Goal: Communication & Community: Answer question/provide support

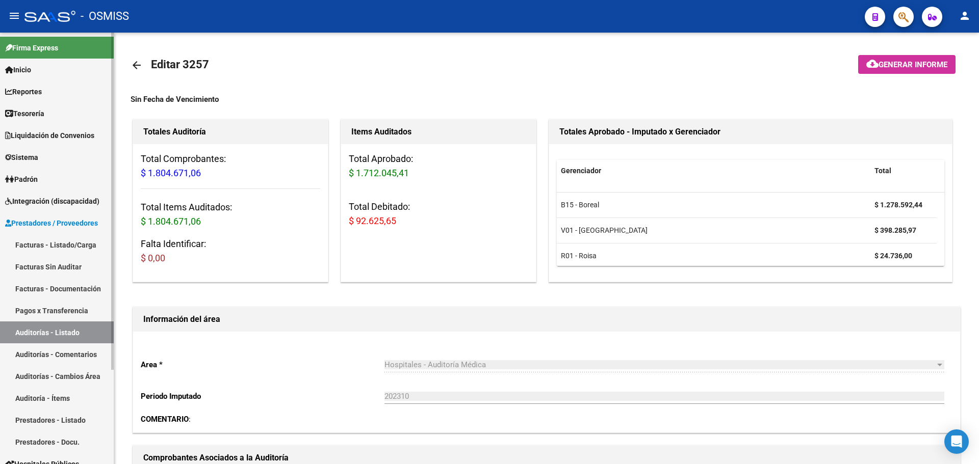
scroll to position [306, 0]
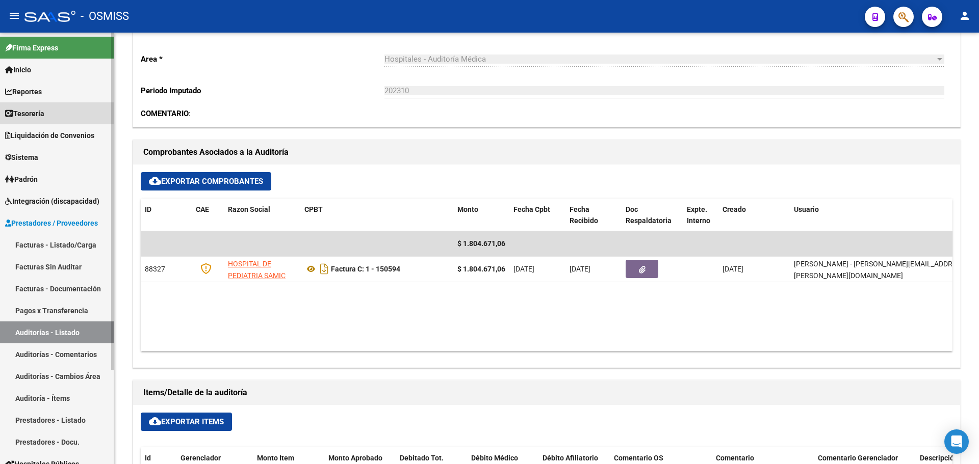
click at [62, 108] on link "Tesorería" at bounding box center [57, 113] width 114 height 22
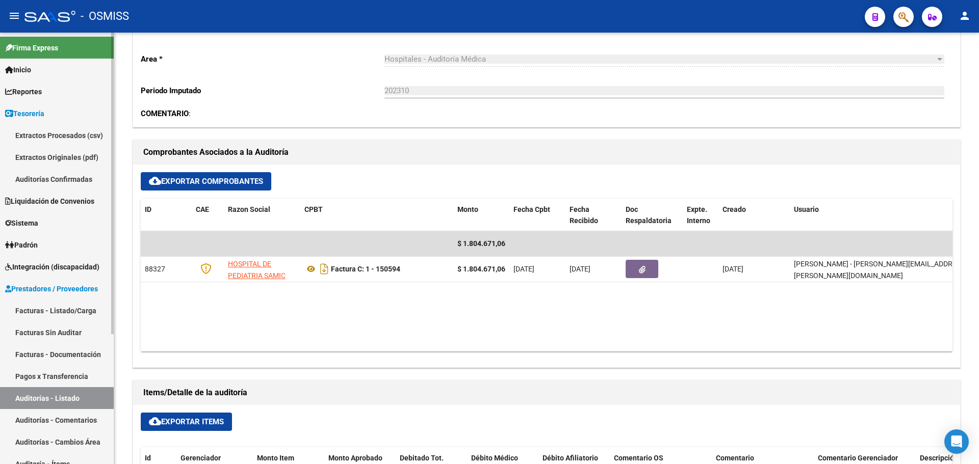
click at [82, 180] on link "Auditorías Confirmadas" at bounding box center [57, 179] width 114 height 22
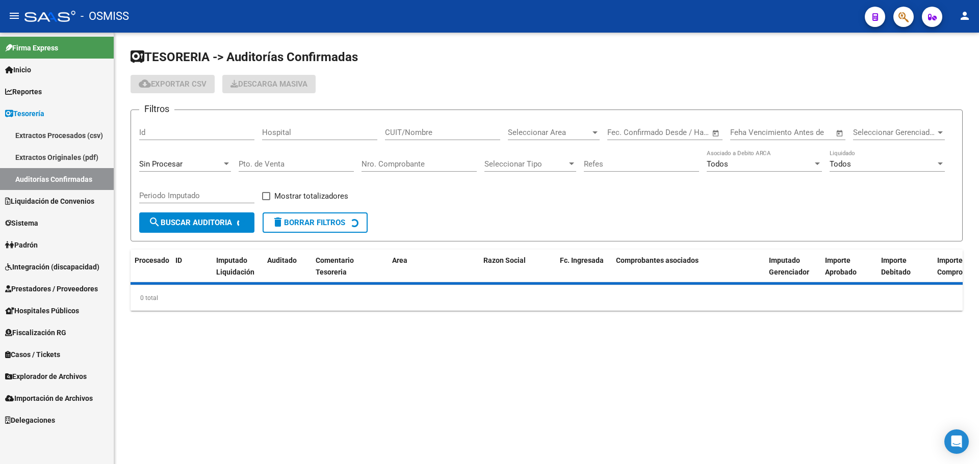
click at [166, 159] on div "Sin Procesar" at bounding box center [185, 161] width 92 height 22
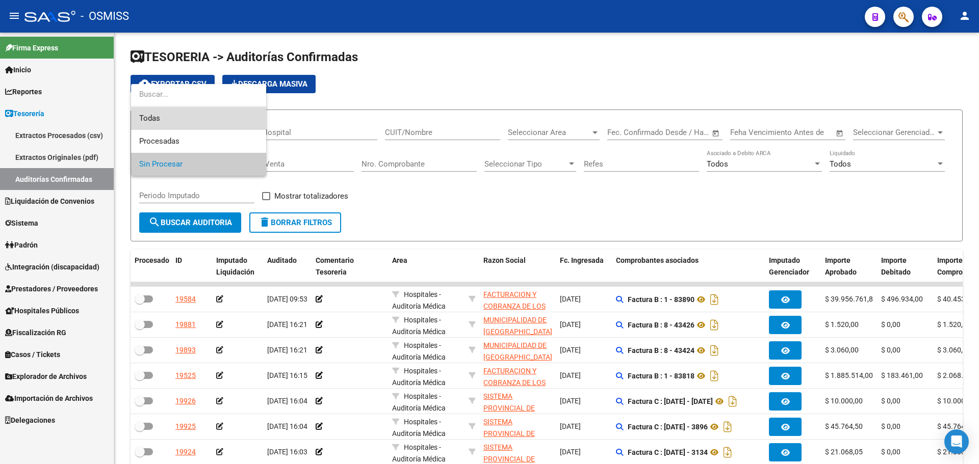
click at [172, 120] on span "Todas" at bounding box center [198, 118] width 119 height 23
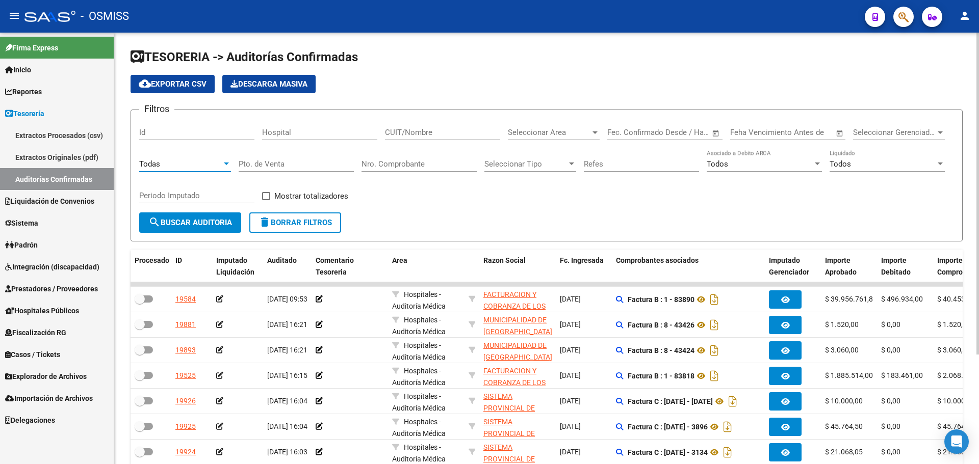
click at [403, 171] on div "Nro. Comprobante" at bounding box center [418, 161] width 115 height 22
type input "372"
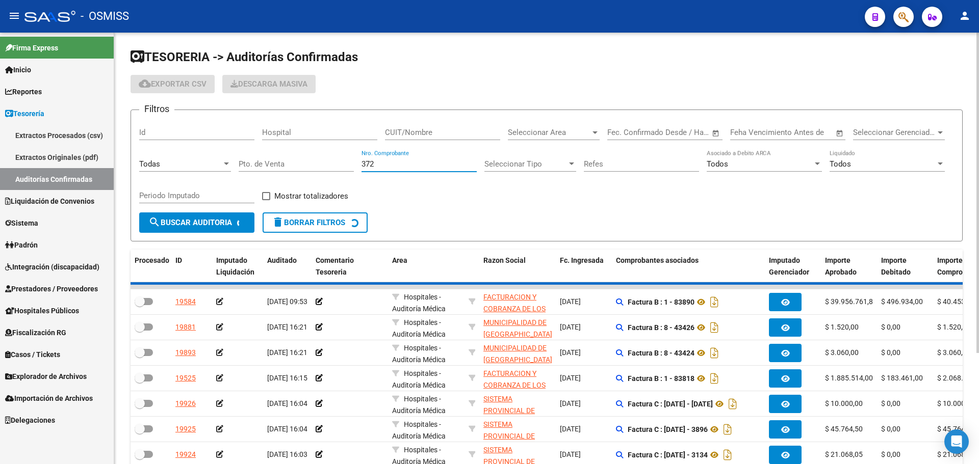
checkbox input "true"
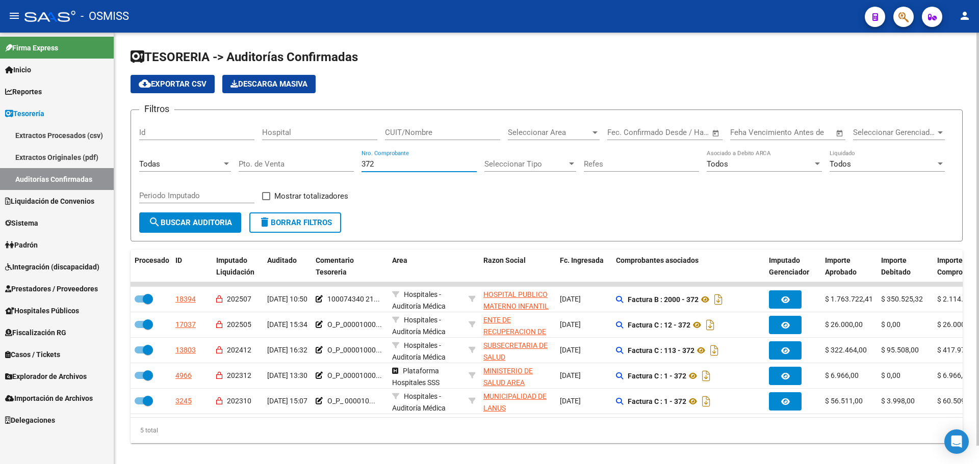
type input "372"
click at [461, 214] on form "Filtros Id Hospital CUIT/Nombre Seleccionar Area Seleccionar Area Fecha inicio …" at bounding box center [547, 176] width 832 height 132
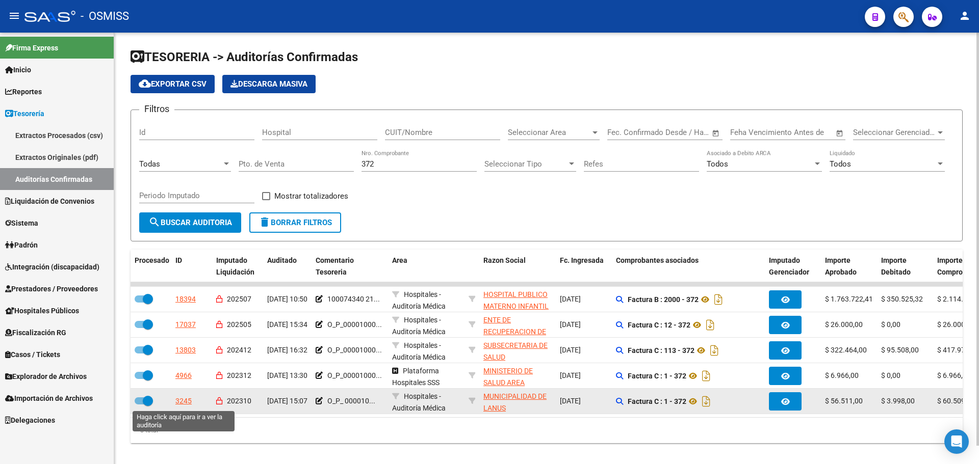
click at [179, 399] on div "3245" at bounding box center [183, 402] width 16 height 12
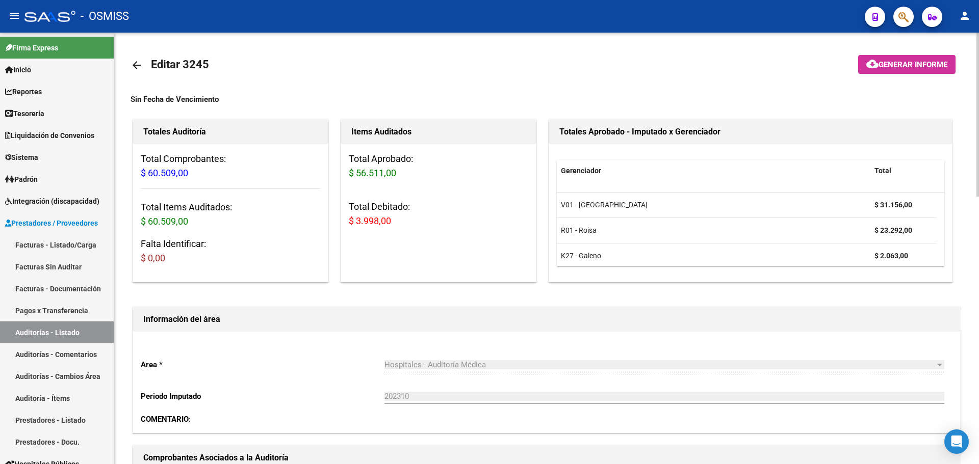
scroll to position [255, 0]
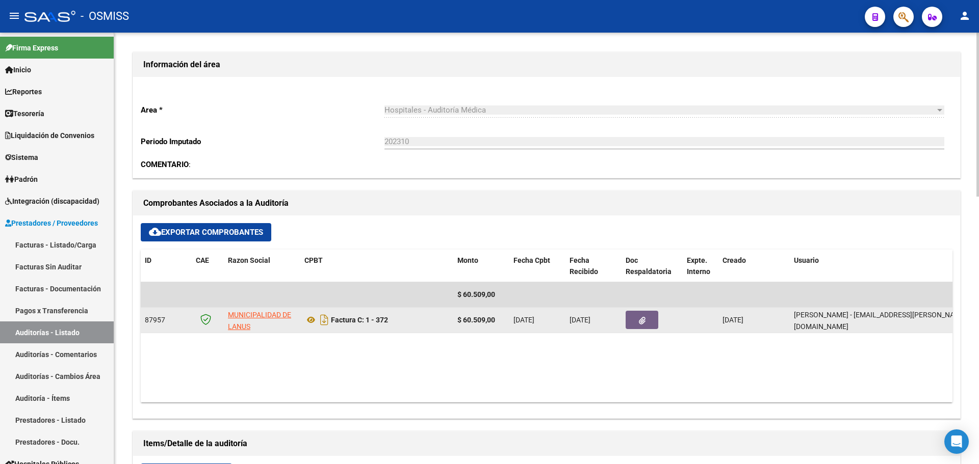
click at [663, 319] on div at bounding box center [652, 320] width 53 height 18
click at [648, 319] on button "button" at bounding box center [642, 320] width 33 height 18
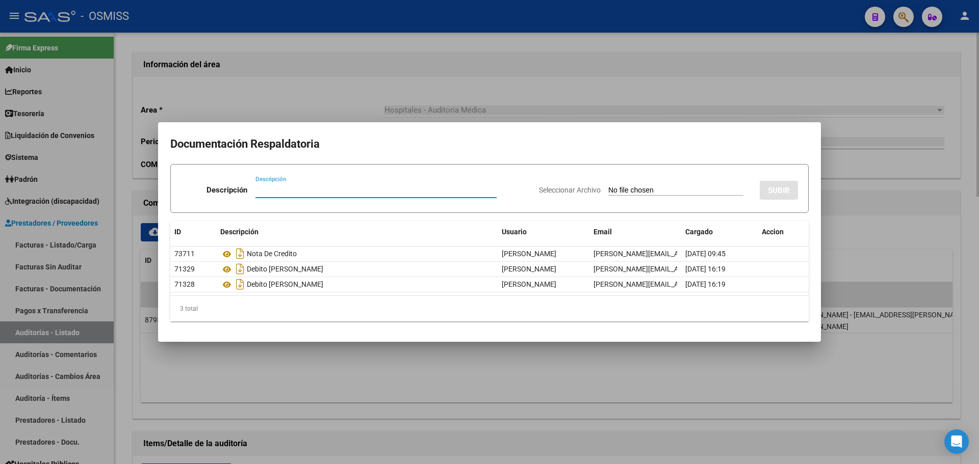
click at [363, 365] on div at bounding box center [489, 232] width 979 height 464
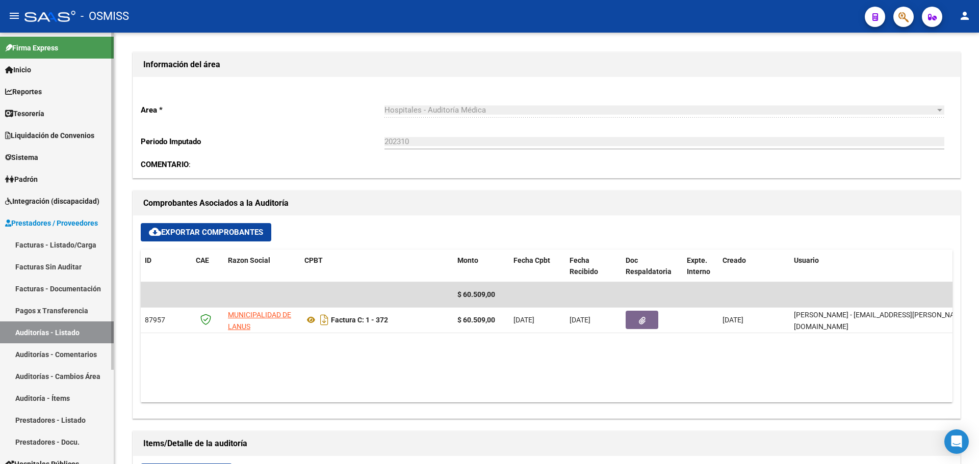
click at [43, 110] on span "Tesorería" at bounding box center [24, 113] width 39 height 11
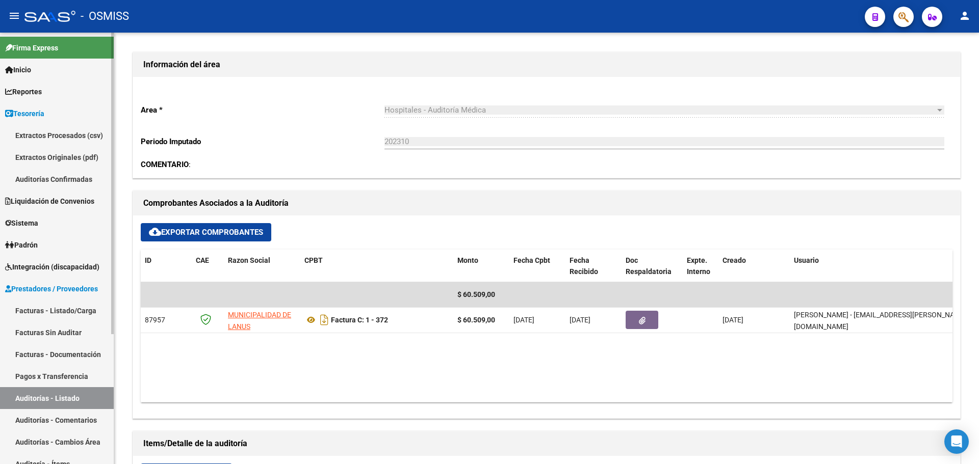
click at [55, 179] on link "Auditorías Confirmadas" at bounding box center [57, 179] width 114 height 22
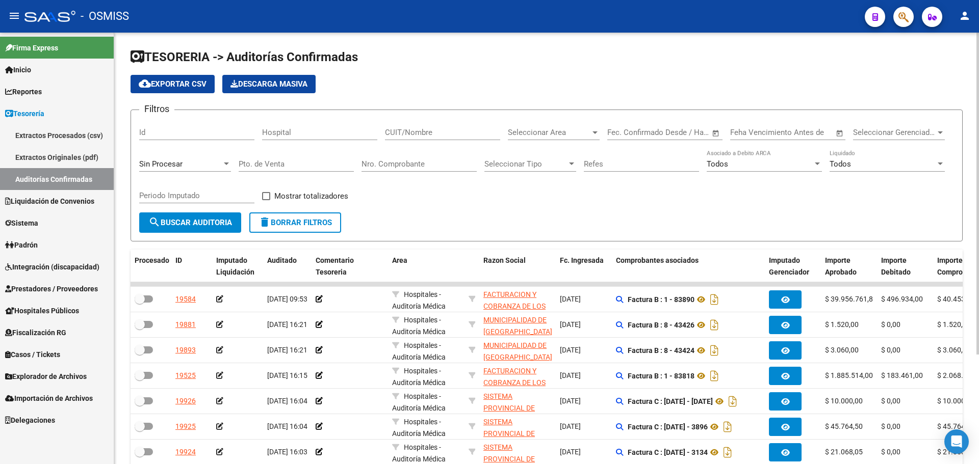
click at [200, 167] on div "Sin Procesar" at bounding box center [180, 164] width 83 height 9
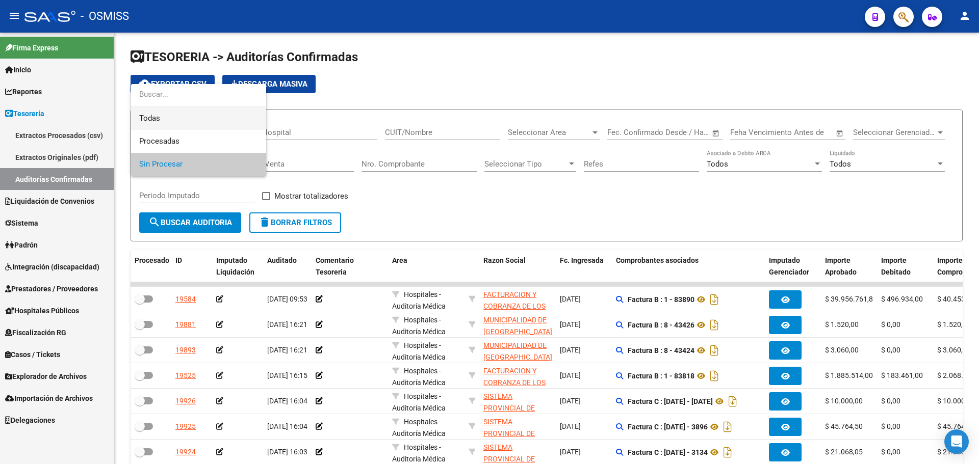
click at [186, 122] on span "Todas" at bounding box center [198, 118] width 119 height 23
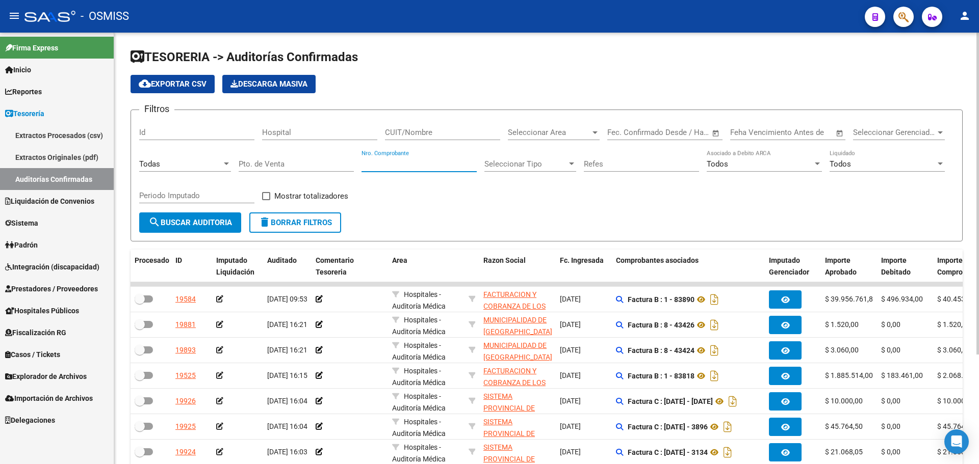
click at [379, 160] on input "Nro. Comprobante" at bounding box center [418, 164] width 115 height 9
type input "335"
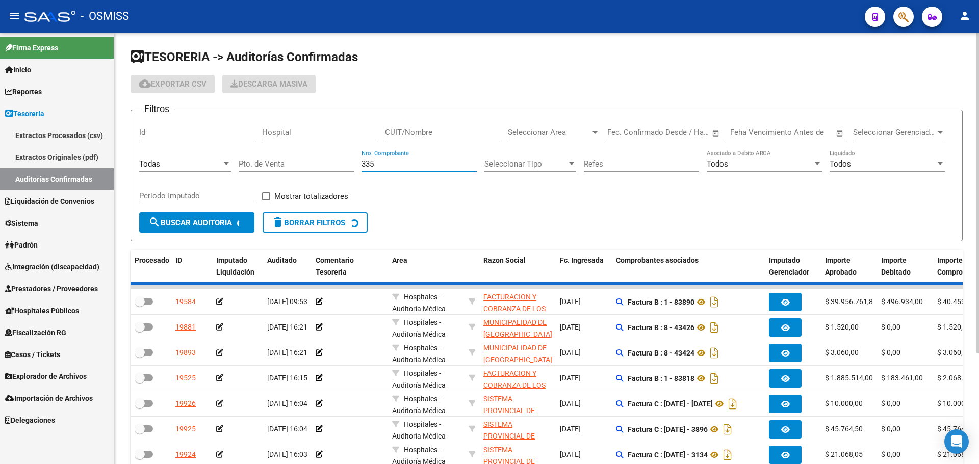
checkbox input "true"
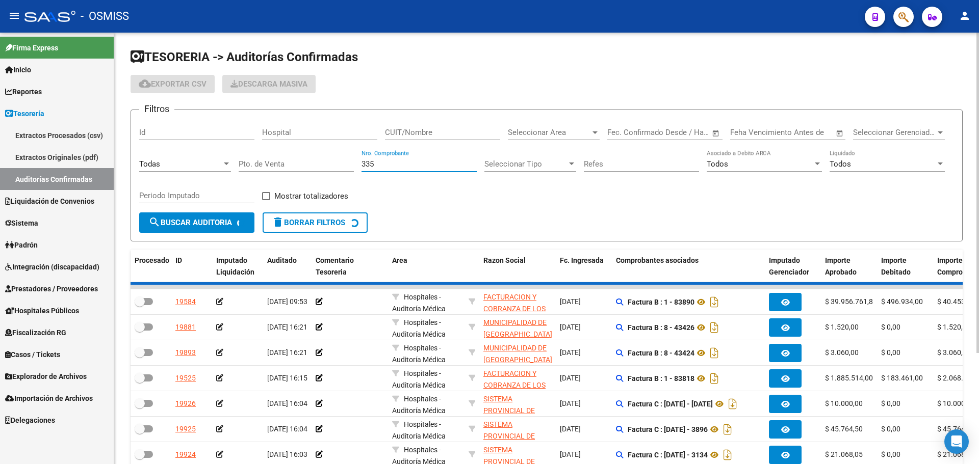
checkbox input "true"
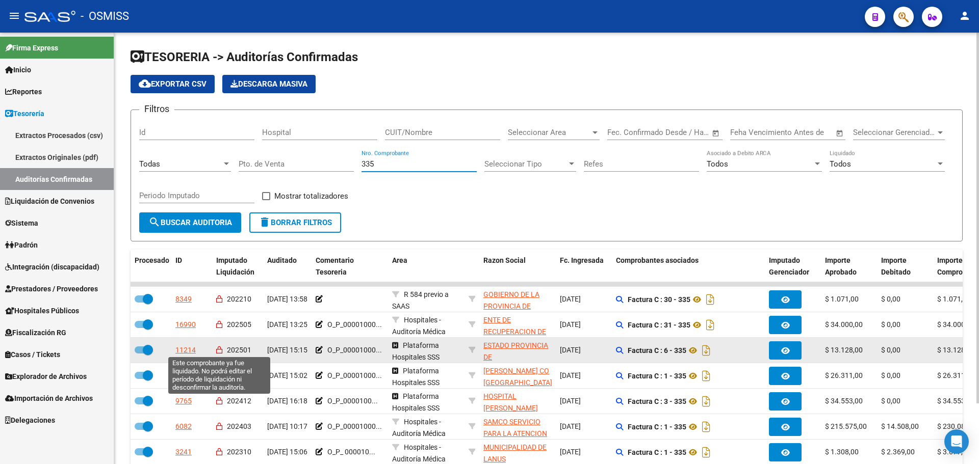
scroll to position [51, 0]
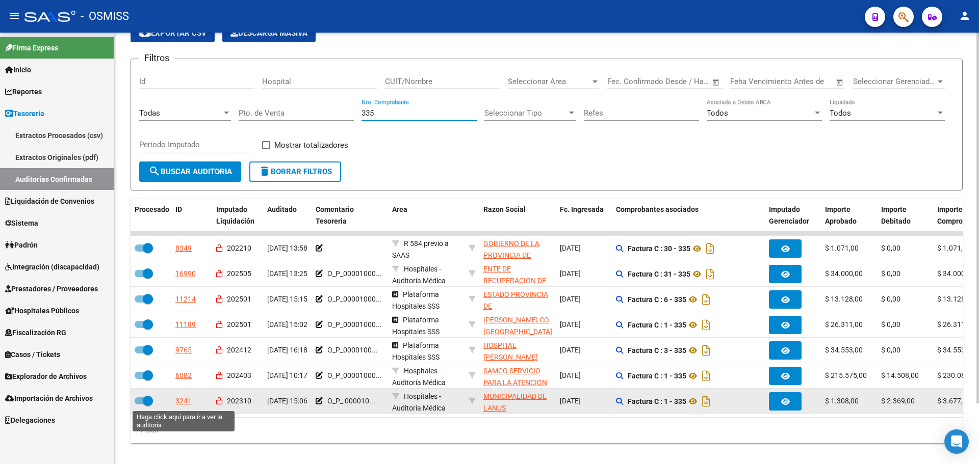
type input "335"
click at [179, 402] on div "3241" at bounding box center [183, 402] width 16 height 12
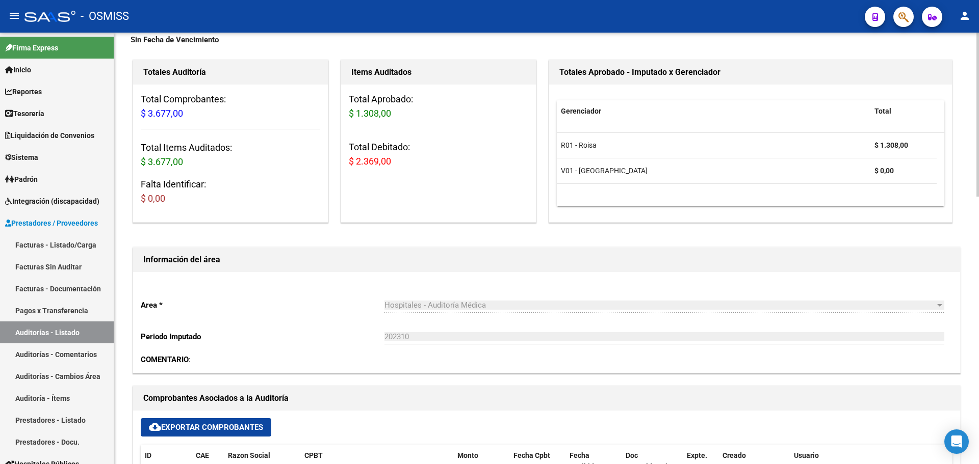
scroll to position [255, 0]
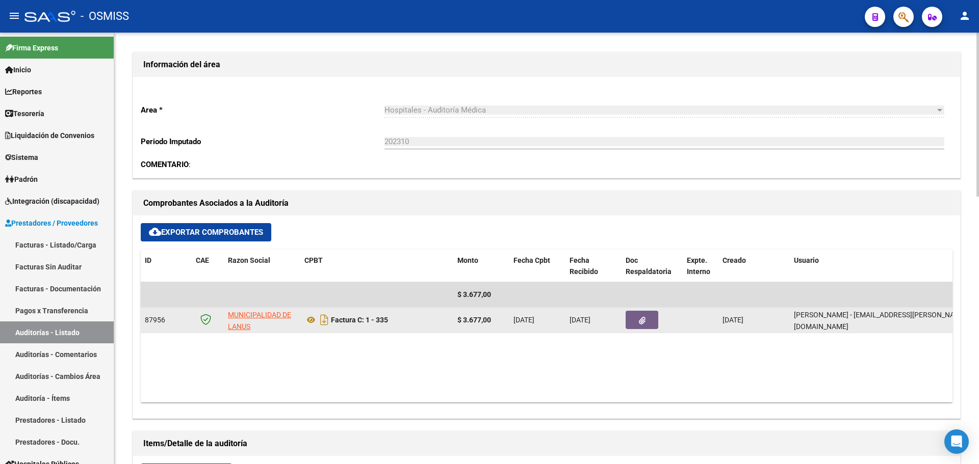
click at [633, 324] on button "button" at bounding box center [642, 320] width 33 height 18
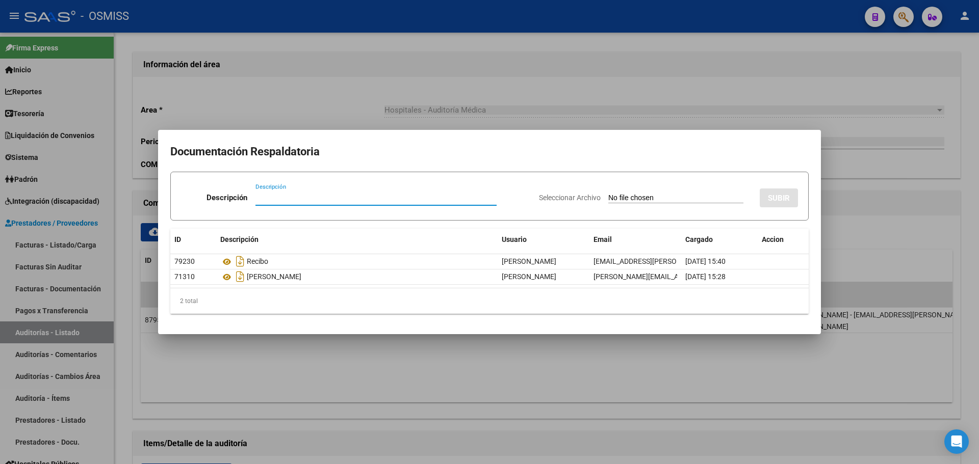
click at [433, 365] on div at bounding box center [489, 232] width 979 height 464
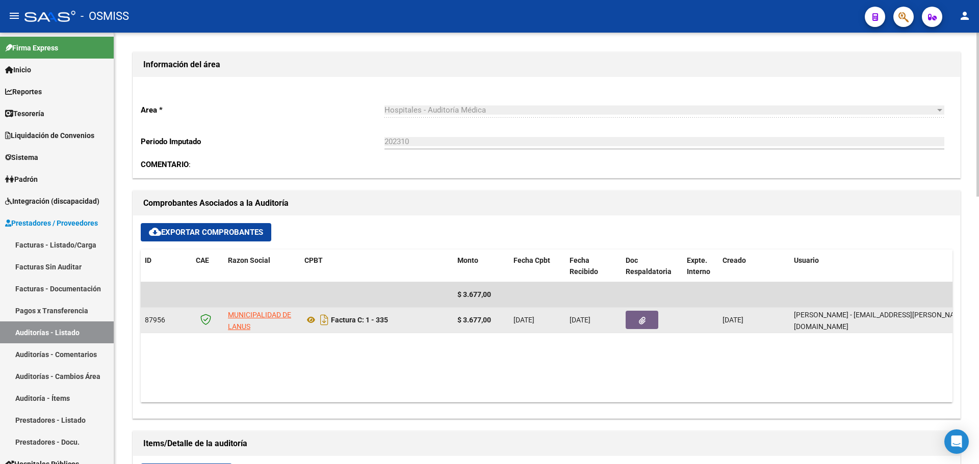
click at [655, 326] on button "button" at bounding box center [642, 320] width 33 height 18
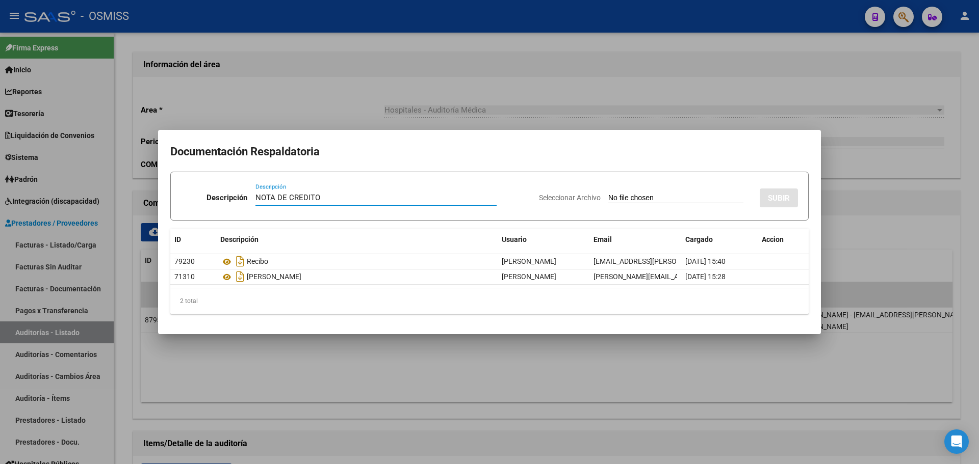
type input "NOTA DE CREDITO"
click at [619, 202] on input "Seleccionar Archivo" at bounding box center [675, 199] width 135 height 10
type input "C:\fakepath\NC. MUNICIPALIDAD DE LANUS FC. 335.pdf"
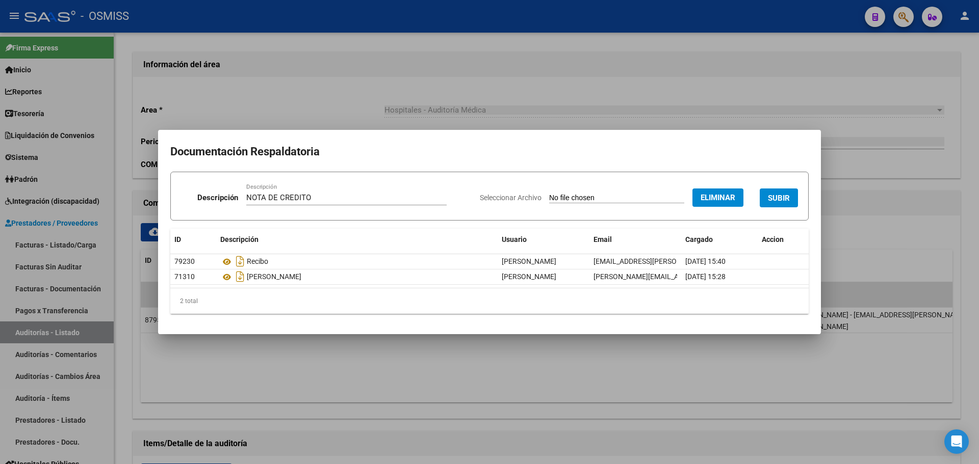
click at [779, 197] on span "SUBIR" at bounding box center [779, 198] width 22 height 9
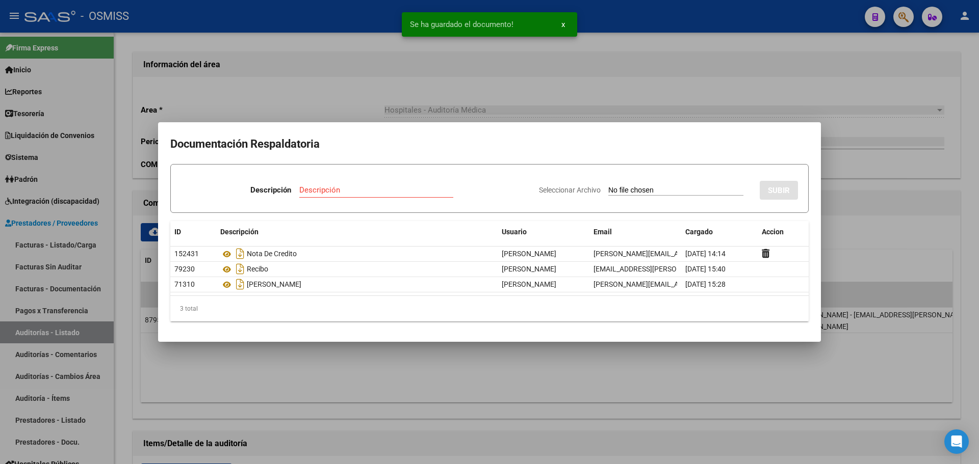
click at [433, 127] on mat-dialog-container "Documentación Respaldatoria Descripción Descripción Seleccionar Archivo SUBIR I…" at bounding box center [489, 232] width 663 height 220
click at [420, 107] on div at bounding box center [489, 232] width 979 height 464
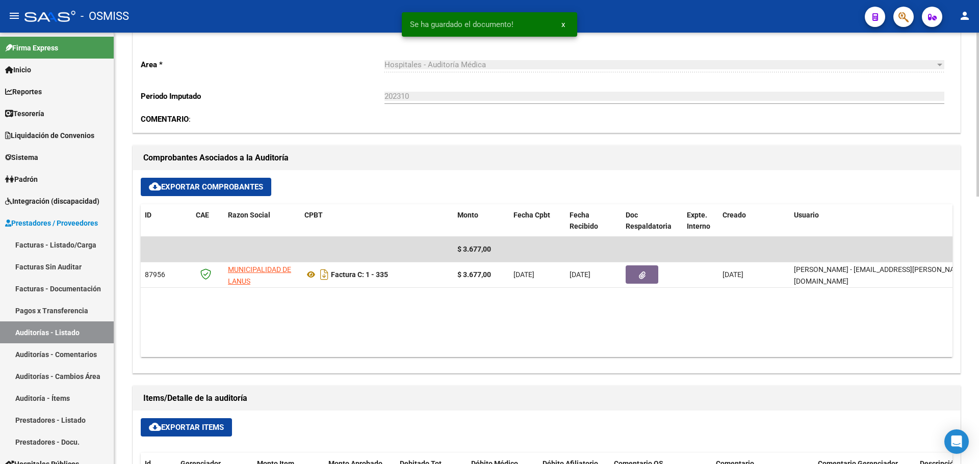
scroll to position [153, 0]
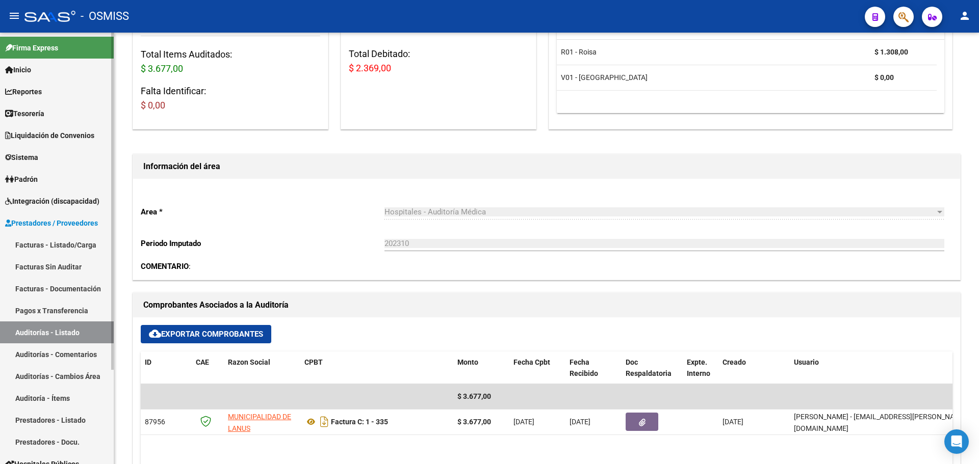
click at [33, 108] on span "Tesorería" at bounding box center [24, 113] width 39 height 11
click at [35, 112] on span "Tesorería" at bounding box center [24, 113] width 39 height 11
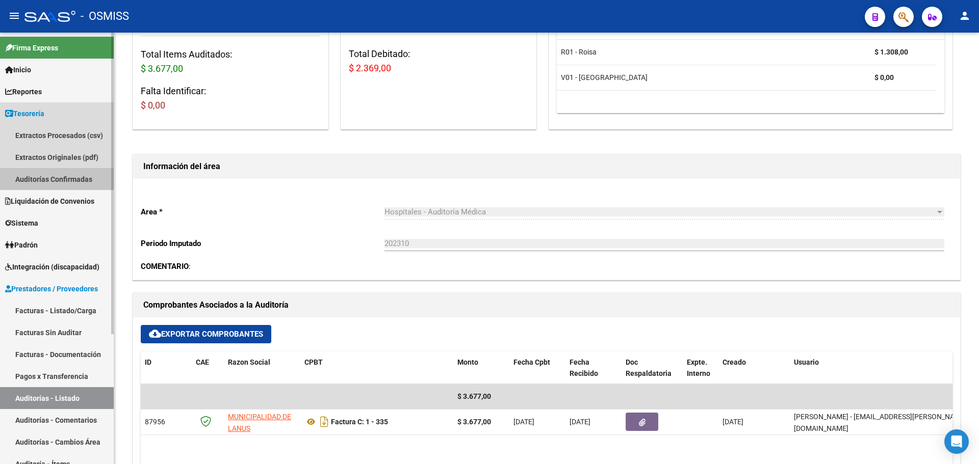
click at [43, 177] on link "Auditorías Confirmadas" at bounding box center [57, 179] width 114 height 22
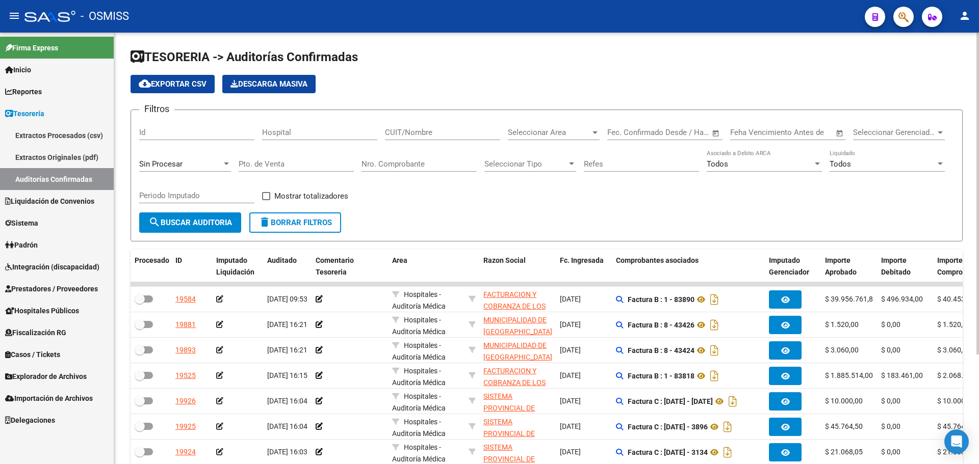
click at [389, 165] on input "Nro. Comprobante" at bounding box center [418, 164] width 115 height 9
type input "8973"
click at [141, 164] on span "Sin Procesar" at bounding box center [160, 164] width 43 height 9
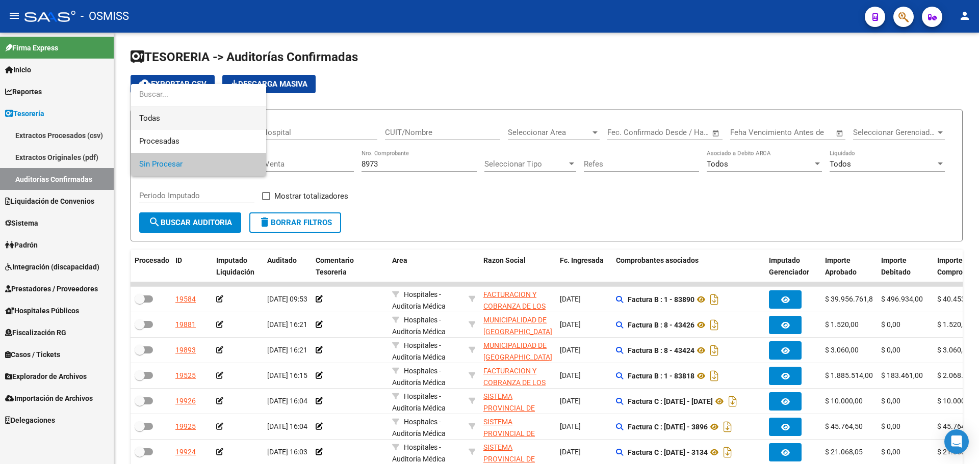
click at [163, 113] on span "Todas" at bounding box center [198, 118] width 119 height 23
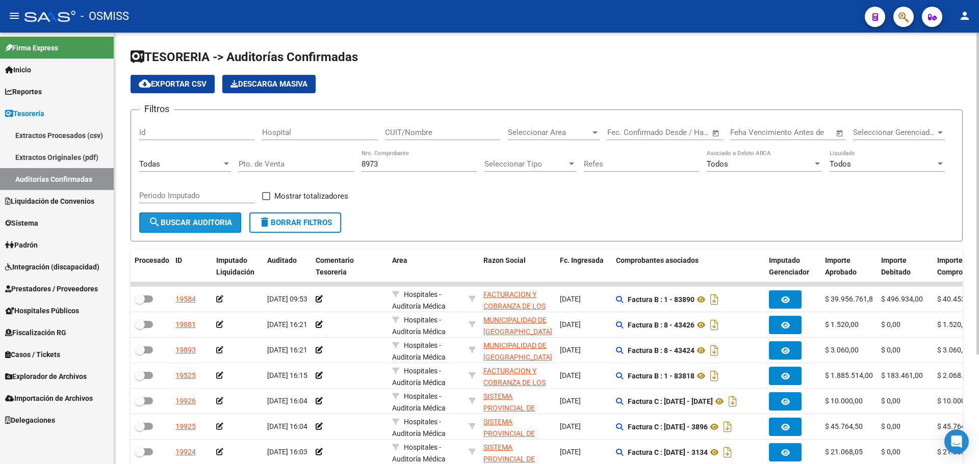
click at [183, 231] on button "search Buscar Auditoria" at bounding box center [190, 223] width 102 height 20
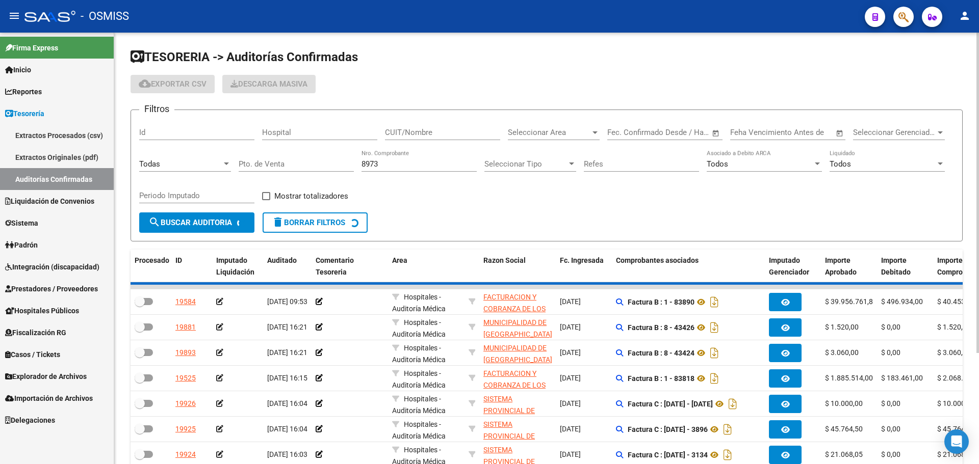
checkbox input "true"
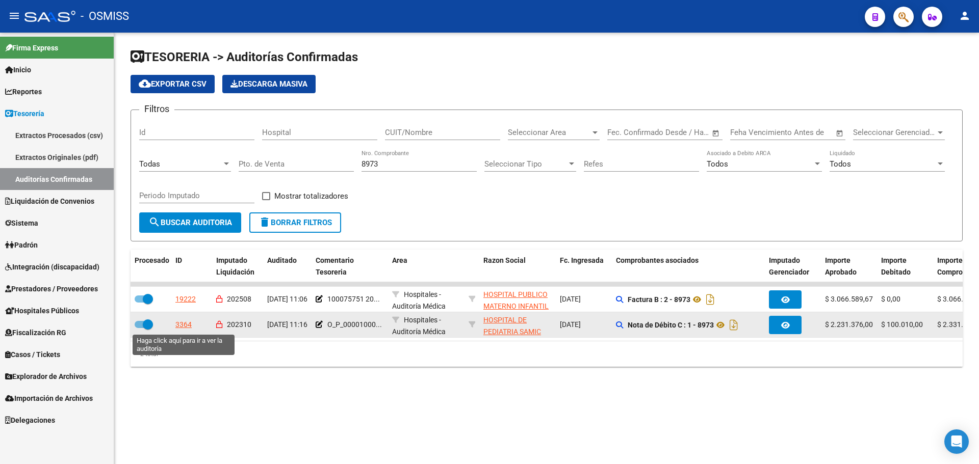
click at [186, 324] on div "3364" at bounding box center [183, 325] width 16 height 12
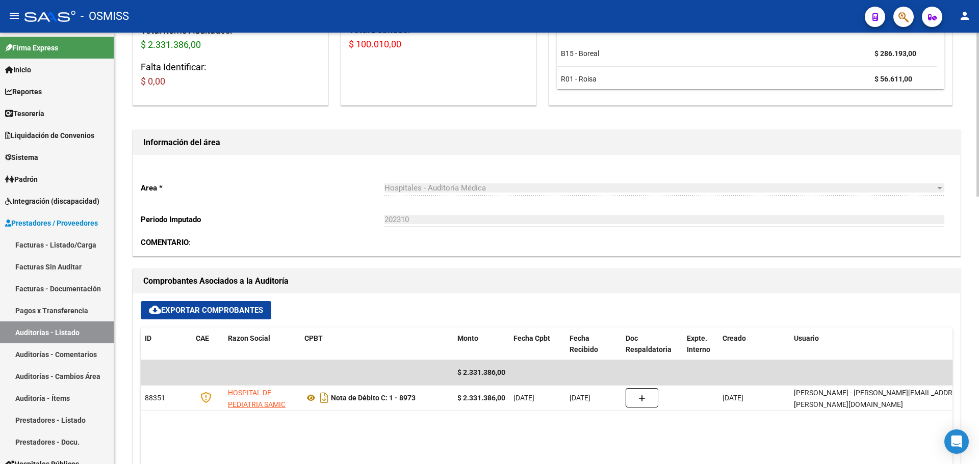
scroll to position [306, 0]
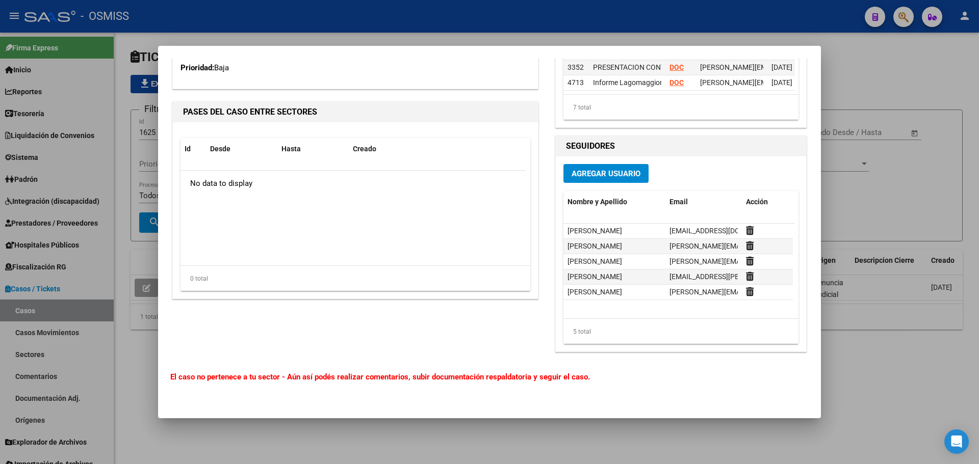
scroll to position [1233, 0]
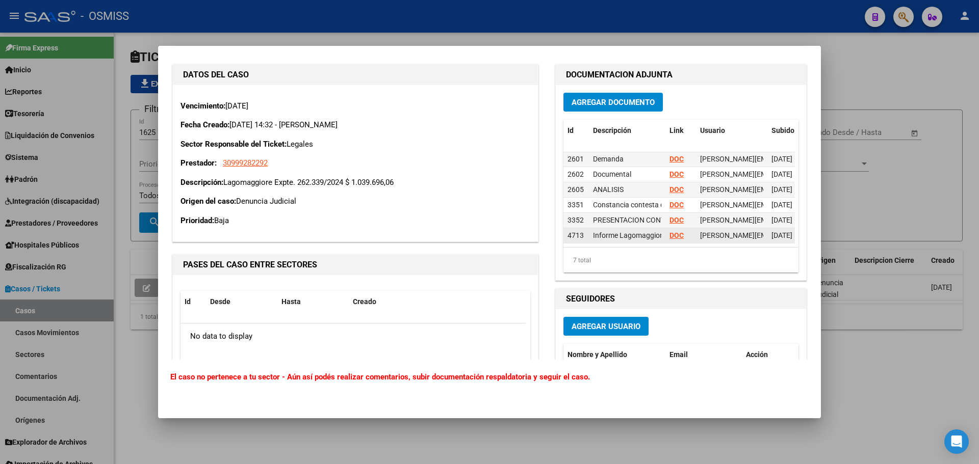
click at [672, 231] on strong "DOC" at bounding box center [676, 235] width 14 height 8
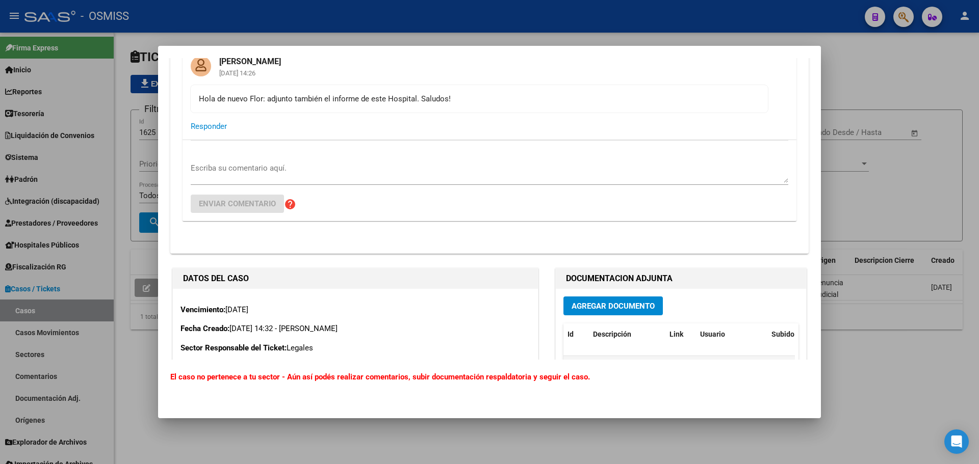
click at [340, 170] on textarea "Escriba su comentario aquí." at bounding box center [490, 173] width 598 height 20
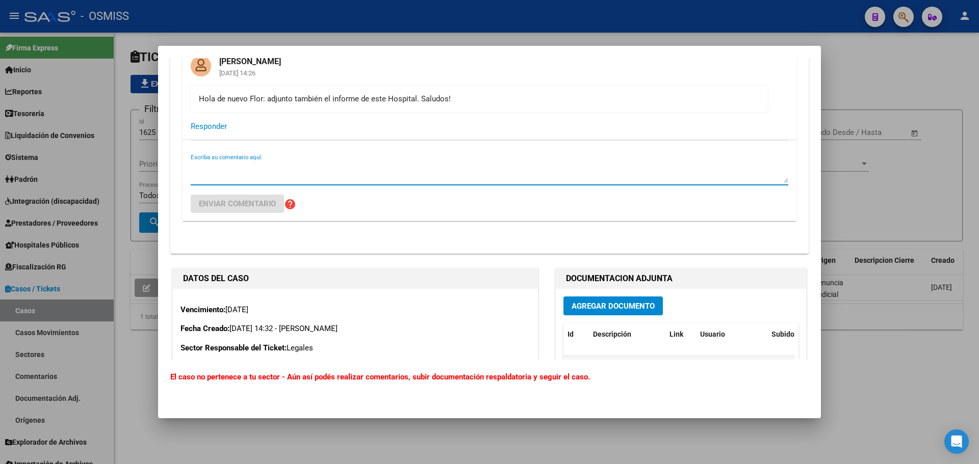
scroll to position [1233, 0]
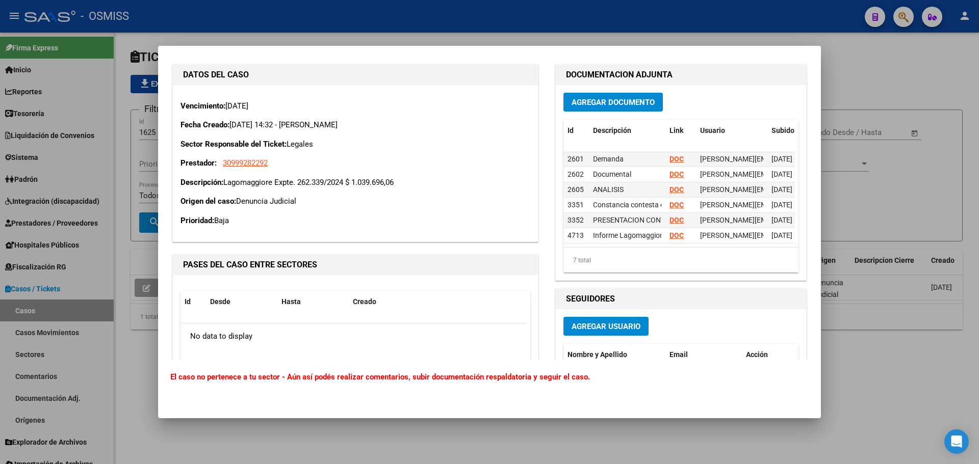
drag, startPoint x: 228, startPoint y: 126, endPoint x: 417, endPoint y: 129, distance: 188.7
click at [417, 129] on p "Fecha Creado: 06/12/2024 14:32 - Bracho Fany" at bounding box center [355, 125] width 350 height 12
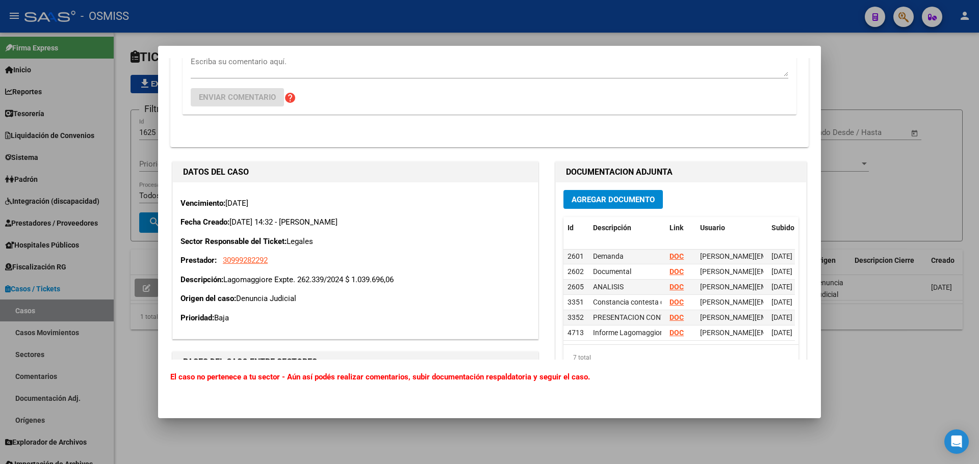
scroll to position [1080, 0]
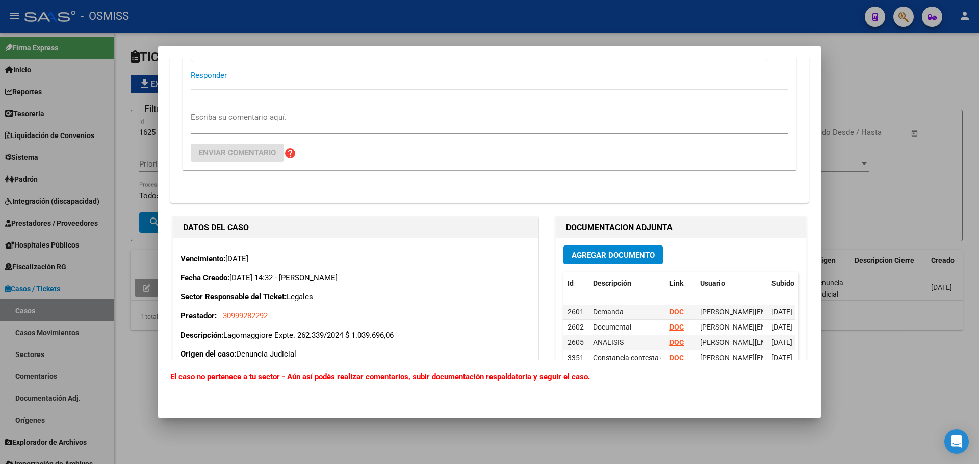
click at [389, 124] on textarea "Escriba su comentario aquí." at bounding box center [490, 122] width 598 height 20
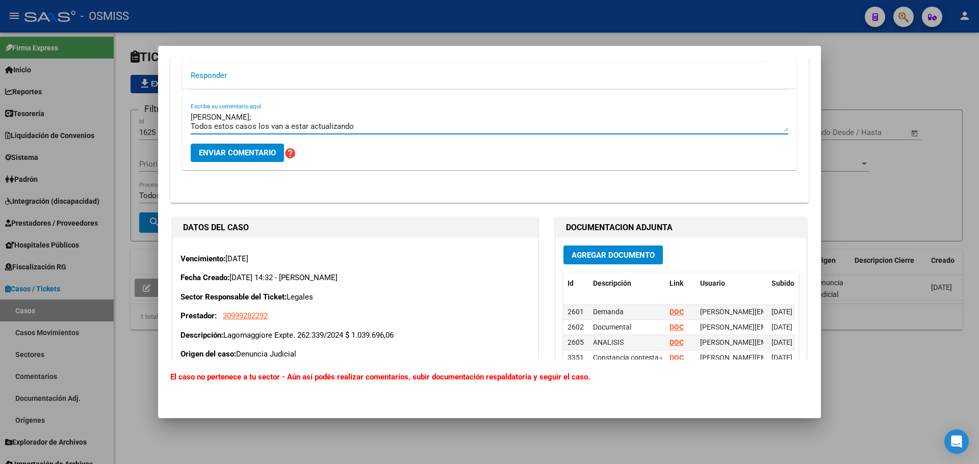
drag, startPoint x: 192, startPoint y: 127, endPoint x: 376, endPoint y: 128, distance: 183.5
click at [376, 128] on textarea "Hola Fany; Todos estos casos los van a estar actualizando" at bounding box center [490, 122] width 598 height 20
drag, startPoint x: 438, startPoint y: 130, endPoint x: 178, endPoint y: 127, distance: 259.5
type textarea "[PERSON_NAME]; Recibido, gracias."
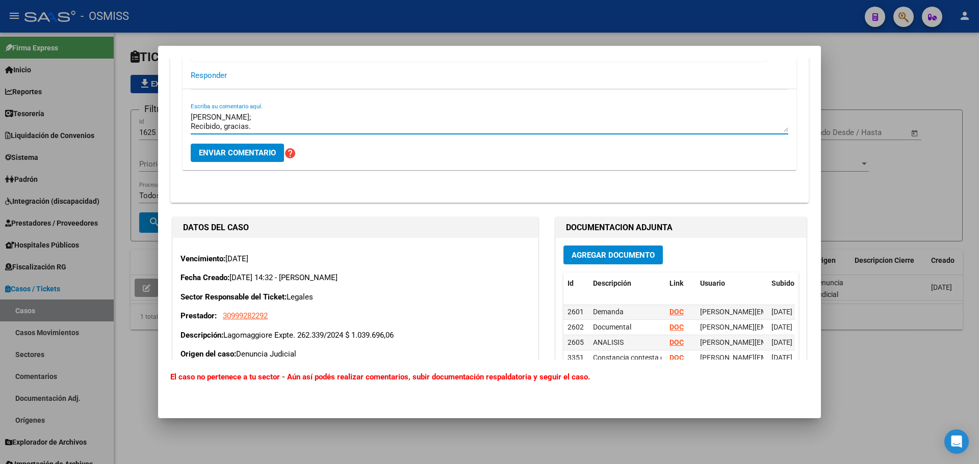
click at [223, 149] on span "Enviar comentario" at bounding box center [237, 152] width 77 height 9
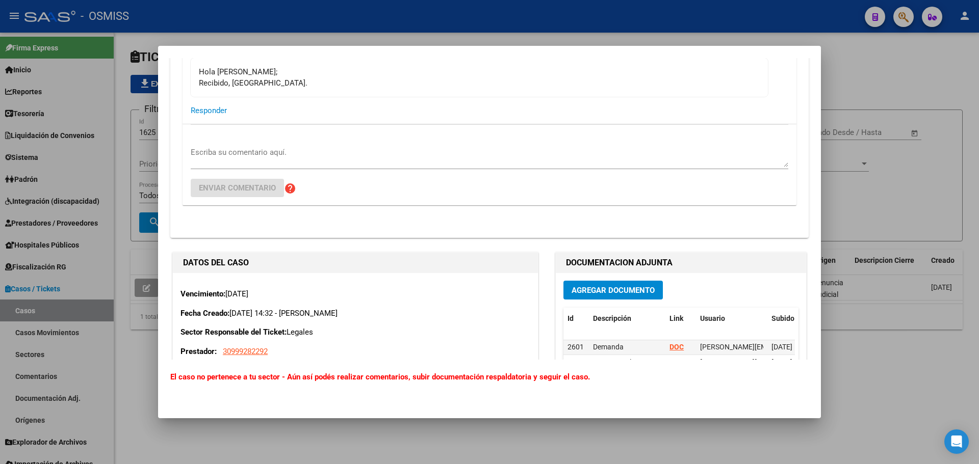
scroll to position [1335, 0]
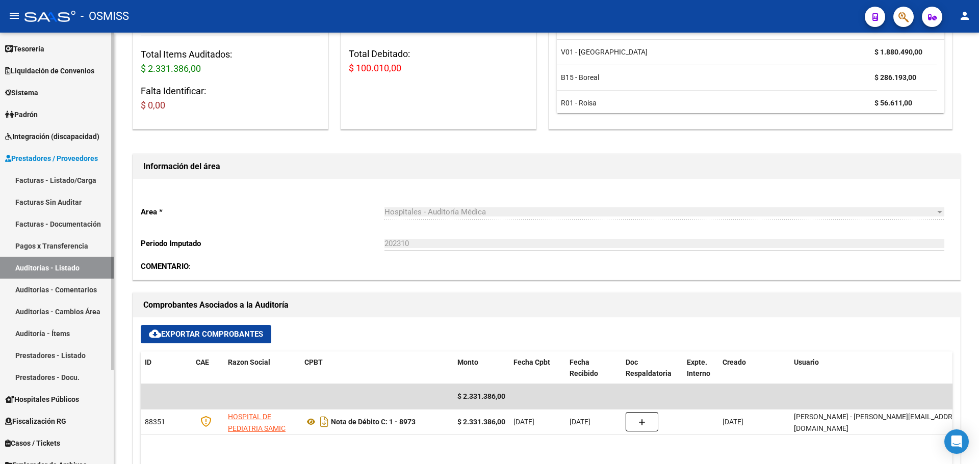
scroll to position [120, 0]
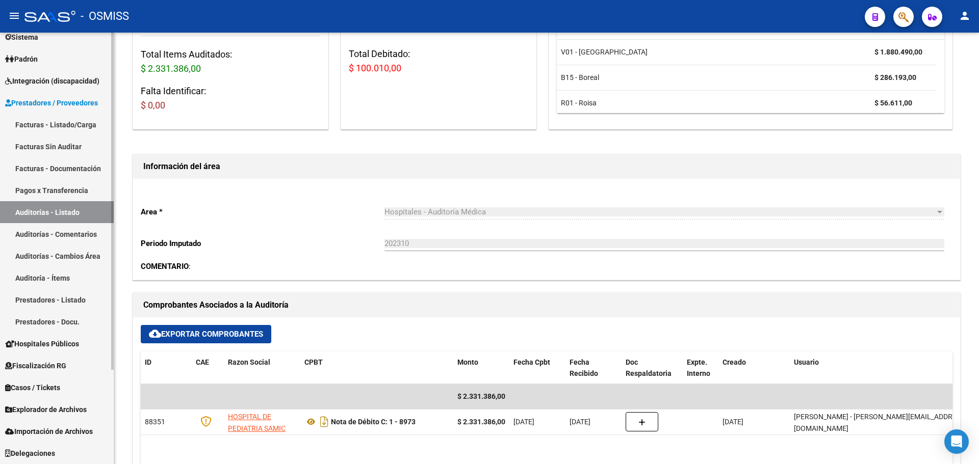
click at [42, 386] on span "Casos / Tickets" at bounding box center [32, 387] width 55 height 11
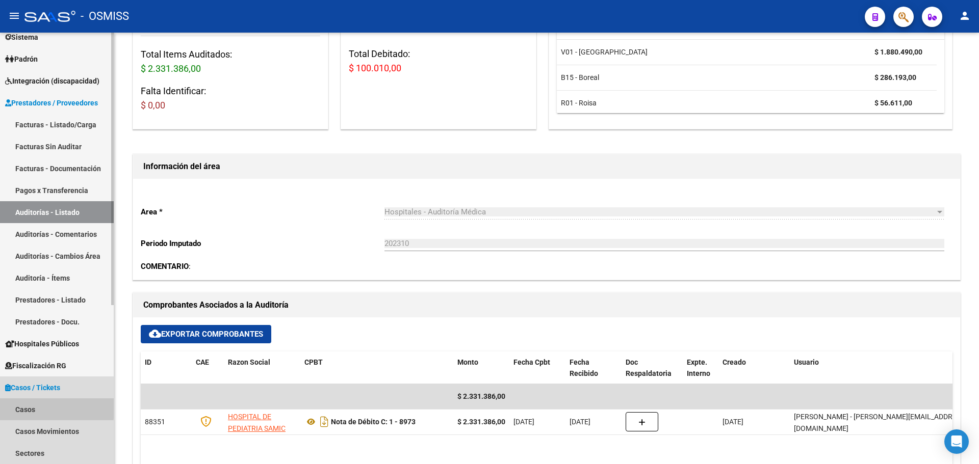
click at [28, 406] on link "Casos" at bounding box center [57, 410] width 114 height 22
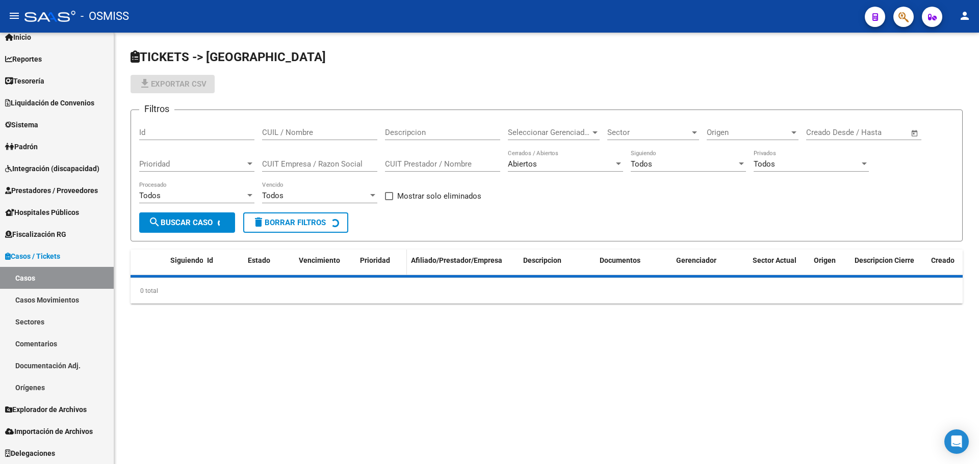
scroll to position [33, 0]
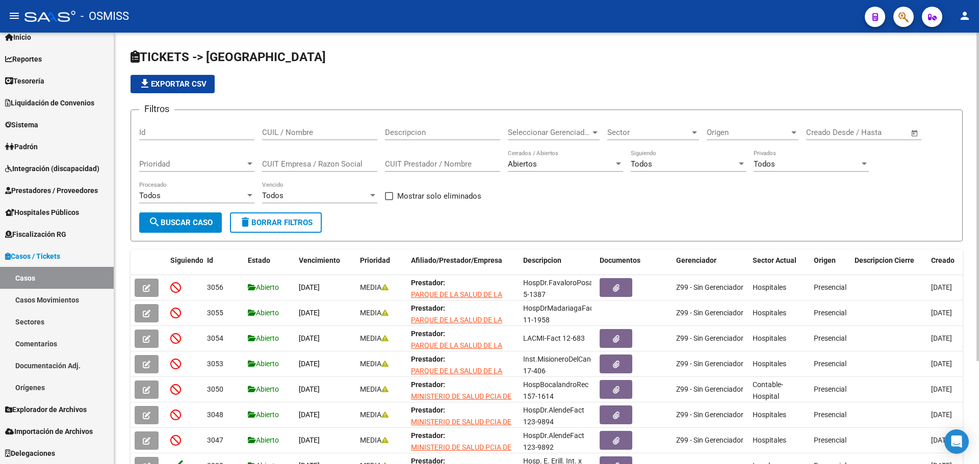
click at [520, 193] on div "Filtros Id CUIL / Nombre Descripcion Seleccionar Gerenciador Seleccionar Gerenc…" at bounding box center [546, 165] width 815 height 94
click at [590, 201] on div "Filtros Id CUIL / Nombre Descripcion Seleccionar Gerenciador Seleccionar Gerenc…" at bounding box center [546, 165] width 815 height 94
click at [585, 205] on div "Filtros Id CUIL / Nombre Descripcion Seleccionar Gerenciador Seleccionar Gerenc…" at bounding box center [546, 165] width 815 height 94
click at [663, 172] on div "Todos Siguiendo" at bounding box center [688, 166] width 115 height 32
click at [663, 164] on div "Todos" at bounding box center [684, 164] width 106 height 9
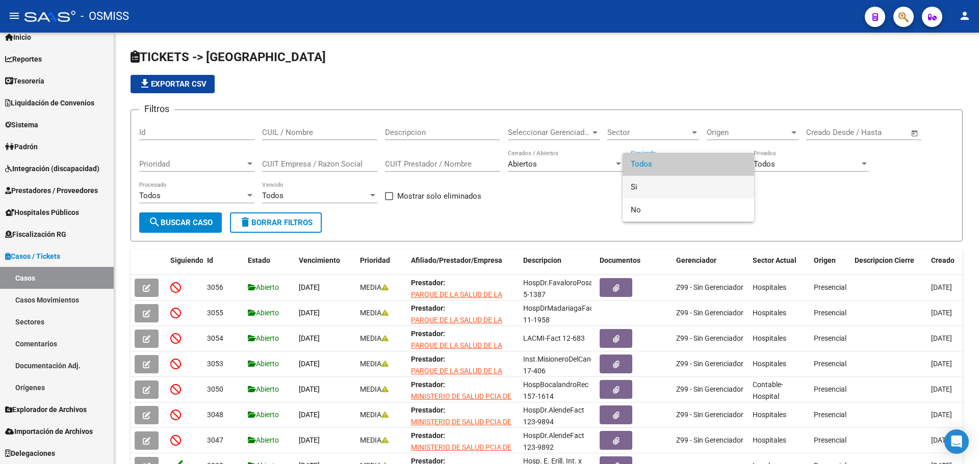
click at [660, 188] on span "Si" at bounding box center [688, 187] width 115 height 23
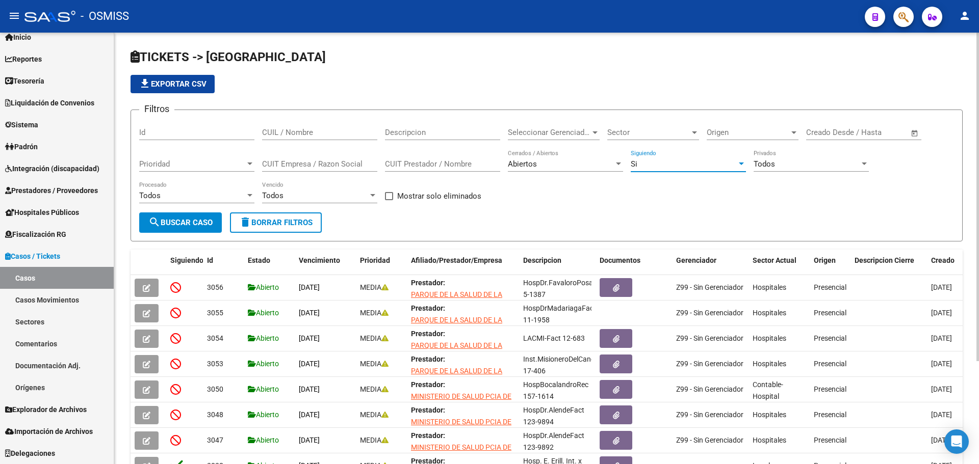
click at [202, 223] on span "search Buscar Caso" at bounding box center [180, 222] width 64 height 9
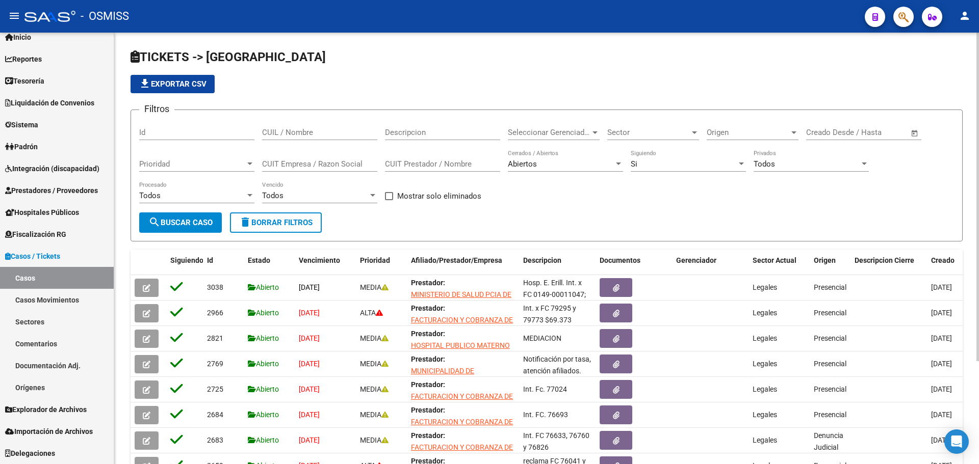
click at [728, 131] on span "Origen" at bounding box center [748, 132] width 83 height 9
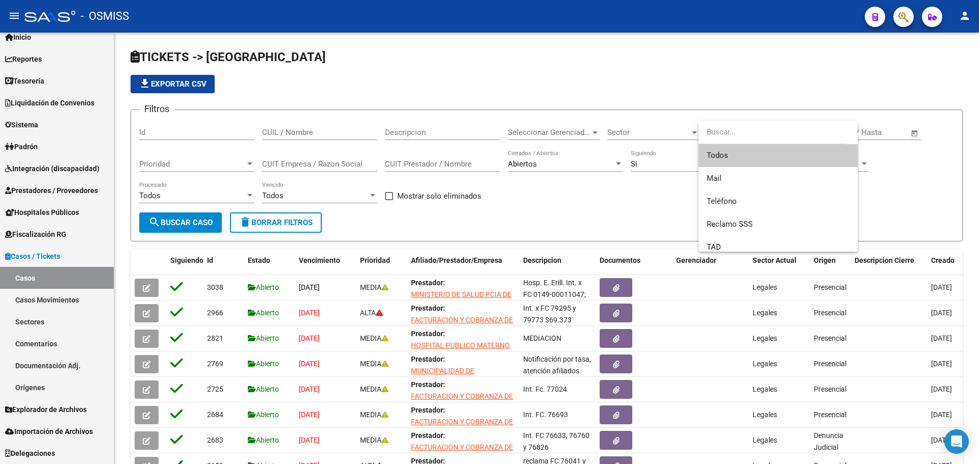
click at [663, 121] on div at bounding box center [489, 232] width 979 height 464
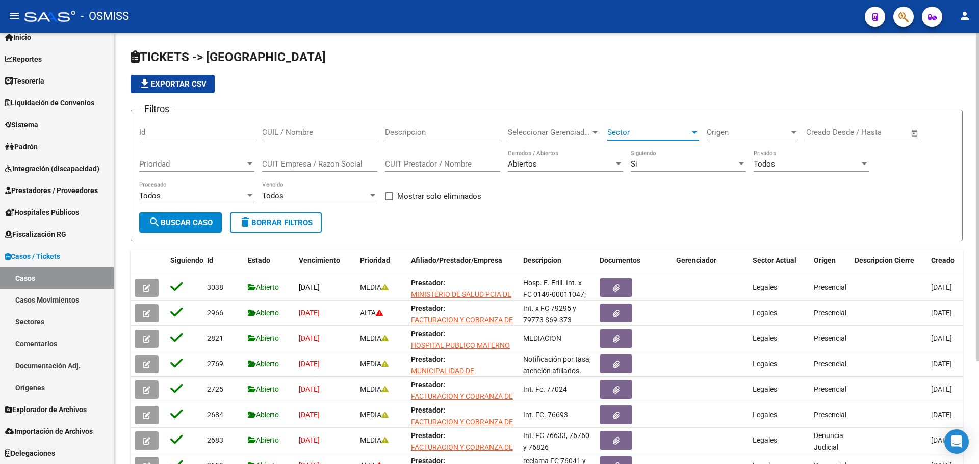
click at [658, 133] on span "Sector" at bounding box center [648, 132] width 83 height 9
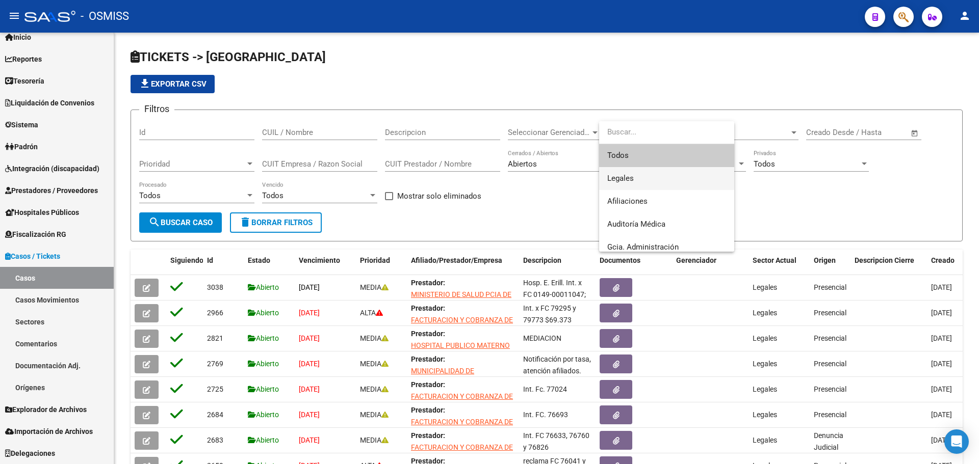
click at [650, 173] on span "Legales" at bounding box center [666, 178] width 119 height 23
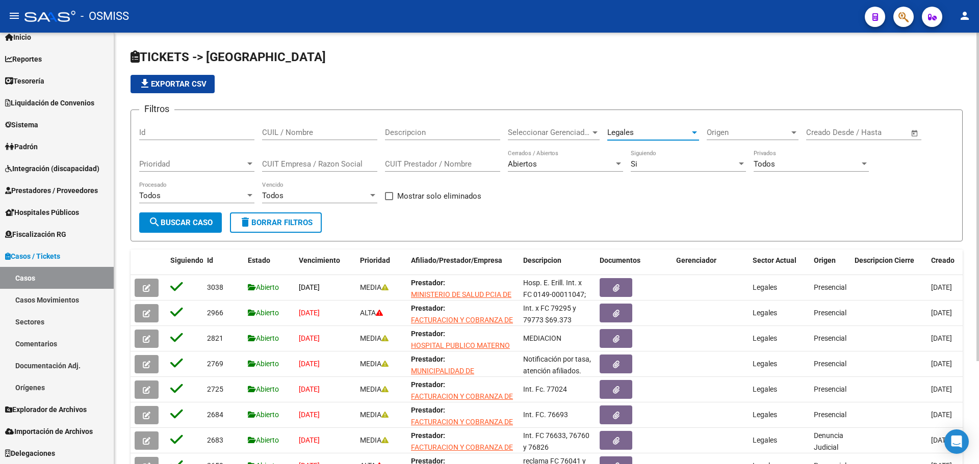
click at [200, 221] on span "search Buscar Caso" at bounding box center [180, 222] width 64 height 9
click at [613, 128] on span "Legales" at bounding box center [620, 132] width 27 height 9
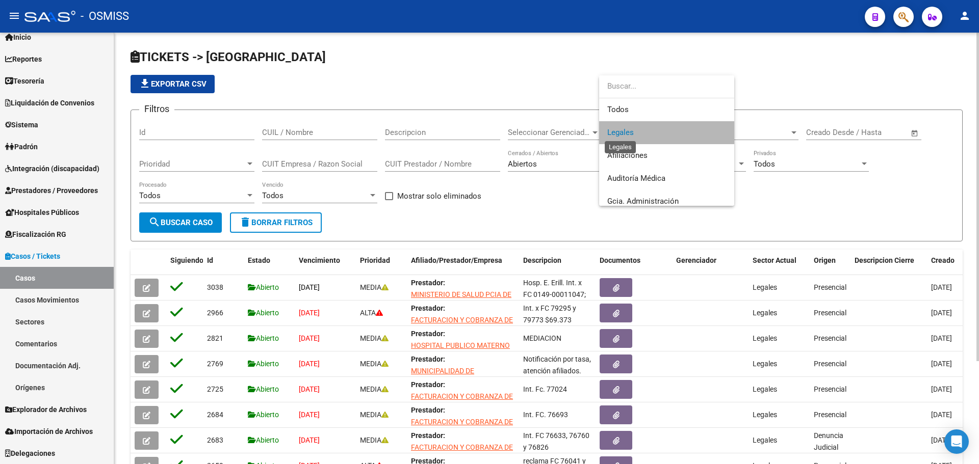
click at [613, 128] on span "Legales" at bounding box center [620, 132] width 27 height 9
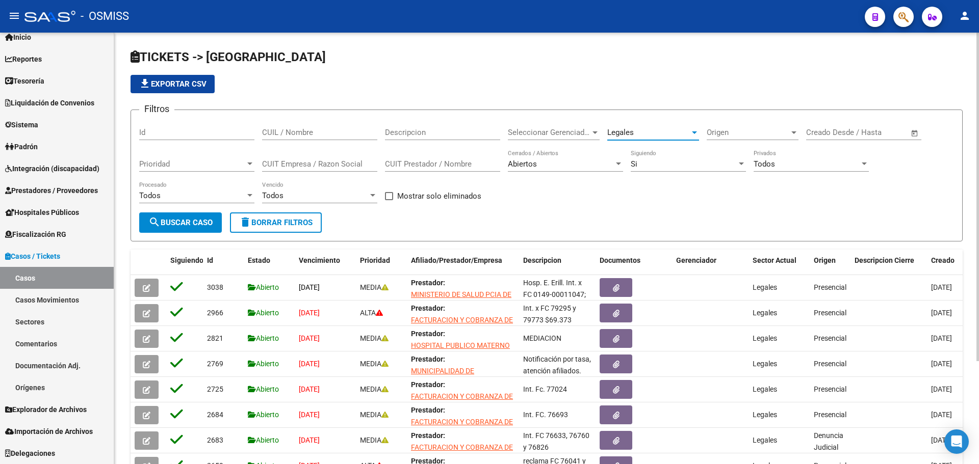
click at [628, 136] on span "Legales" at bounding box center [620, 132] width 27 height 9
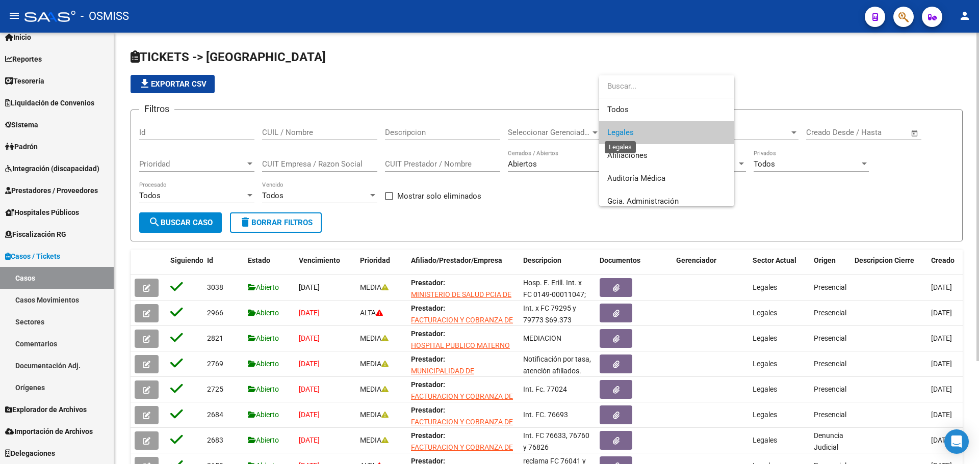
click at [628, 136] on span "Legales" at bounding box center [620, 132] width 27 height 9
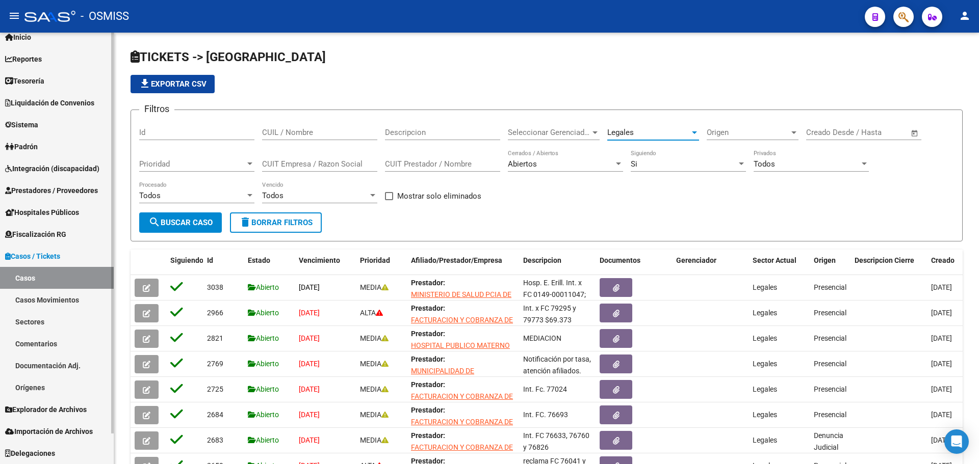
drag, startPoint x: 87, startPoint y: 275, endPoint x: 87, endPoint y: 266, distance: 9.7
click at [87, 275] on link "Casos" at bounding box center [57, 278] width 114 height 22
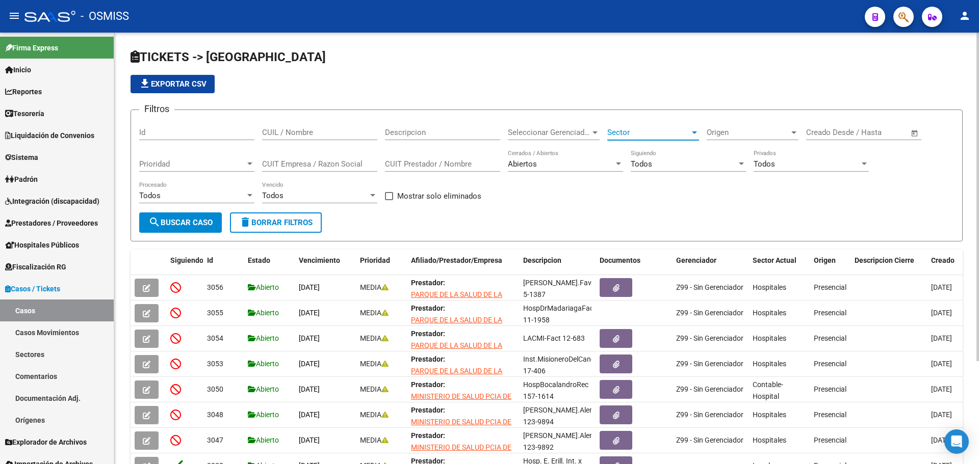
click at [634, 128] on span "Sector" at bounding box center [648, 132] width 83 height 9
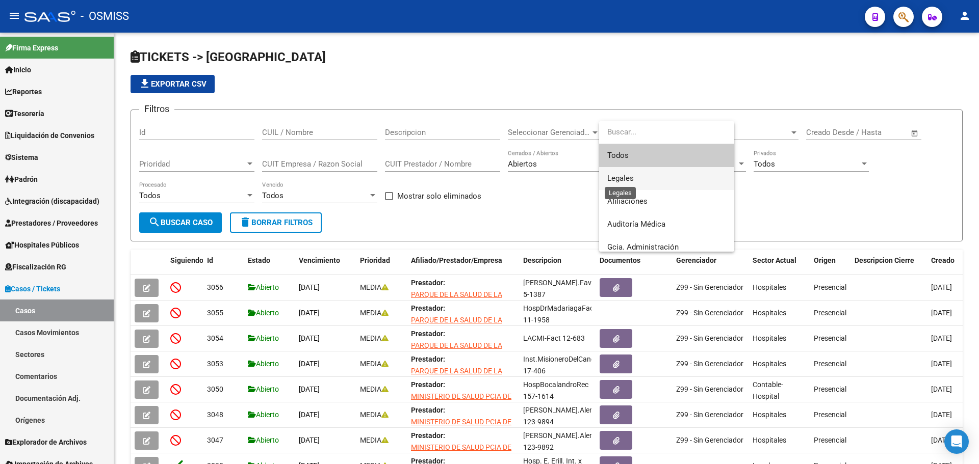
click at [631, 177] on span "Legales" at bounding box center [620, 178] width 27 height 9
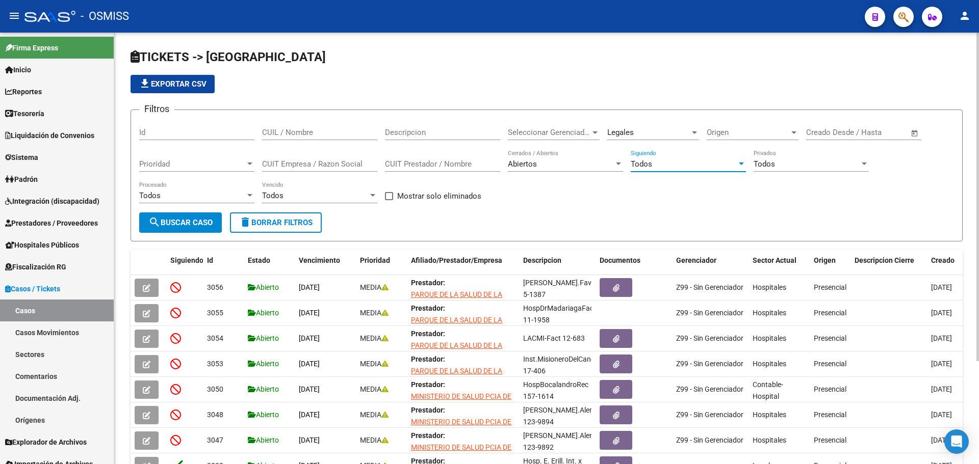
click at [651, 167] on span "Todos" at bounding box center [641, 164] width 21 height 9
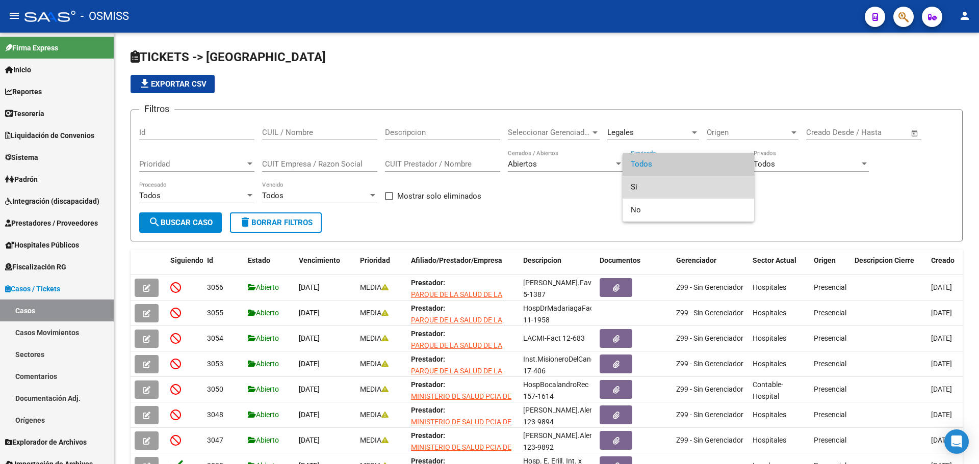
click at [651, 192] on span "Si" at bounding box center [688, 187] width 115 height 23
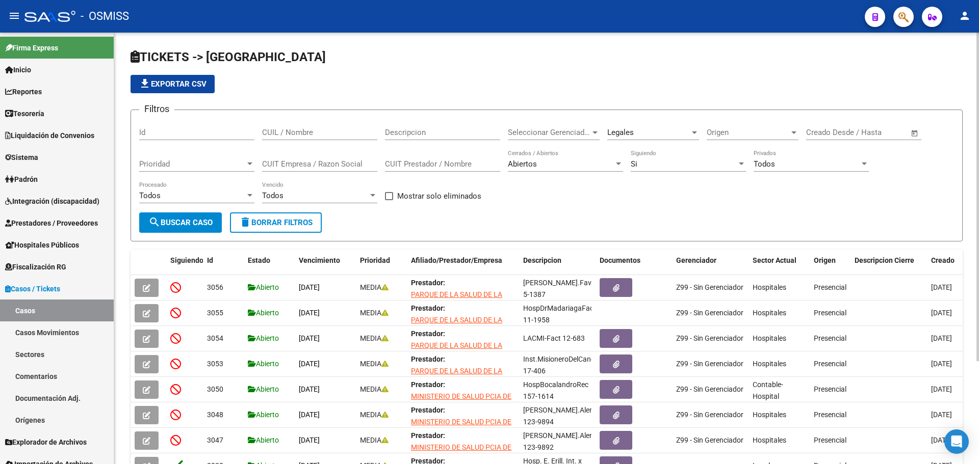
click at [510, 188] on div "Filtros Id CUIL / Nombre Descripcion Seleccionar Gerenciador Seleccionar Gerenc…" at bounding box center [546, 165] width 815 height 94
click at [610, 210] on div "Filtros Id CUIL / Nombre Descripcion Seleccionar Gerenciador Seleccionar Gerenc…" at bounding box center [546, 165] width 815 height 94
click at [171, 223] on span "search Buscar Caso" at bounding box center [180, 222] width 64 height 9
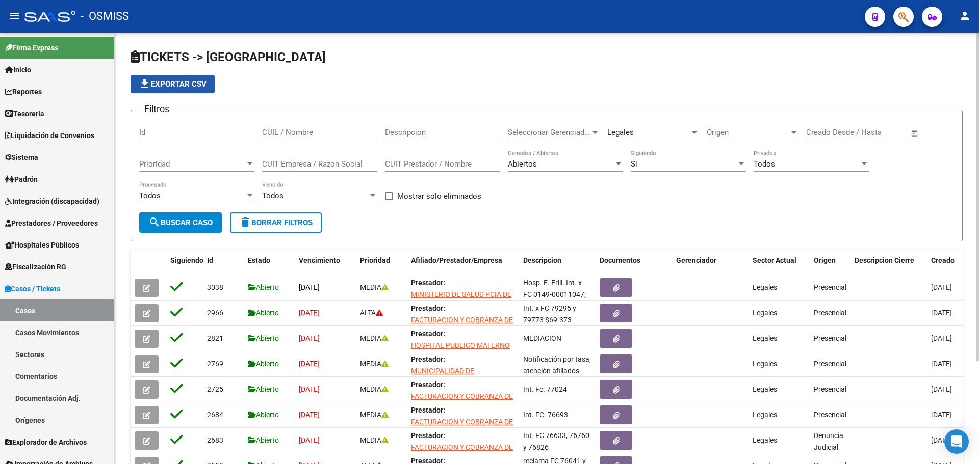
click at [160, 85] on span "file_download Exportar CSV" at bounding box center [173, 84] width 68 height 9
click at [679, 132] on div "Legales" at bounding box center [648, 132] width 83 height 9
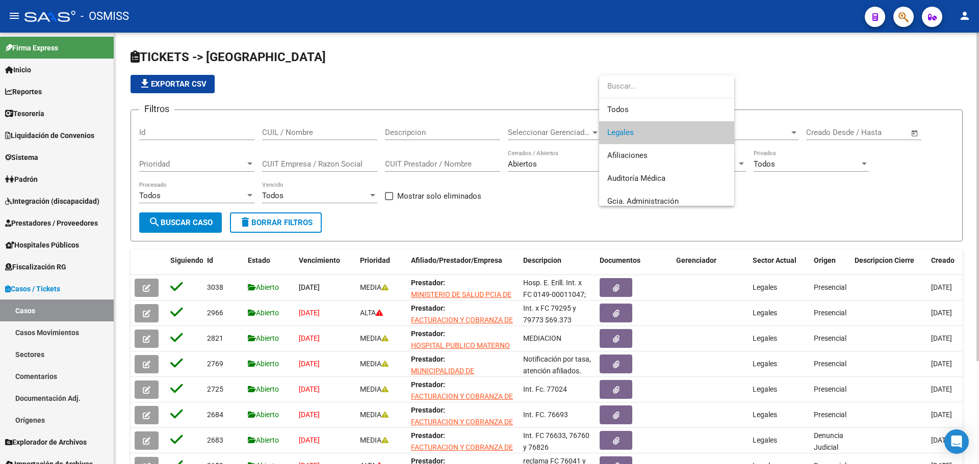
click at [679, 132] on span "Legales" at bounding box center [666, 132] width 119 height 23
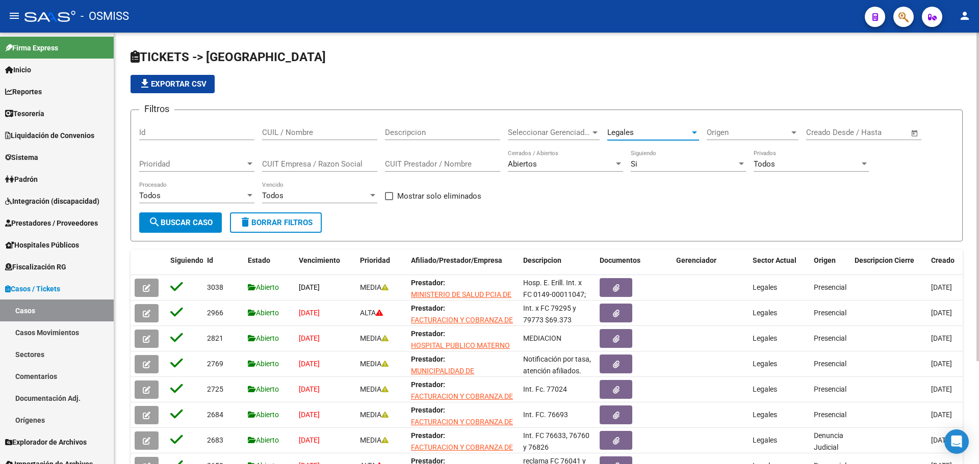
click at [747, 131] on span "Origen" at bounding box center [748, 132] width 83 height 9
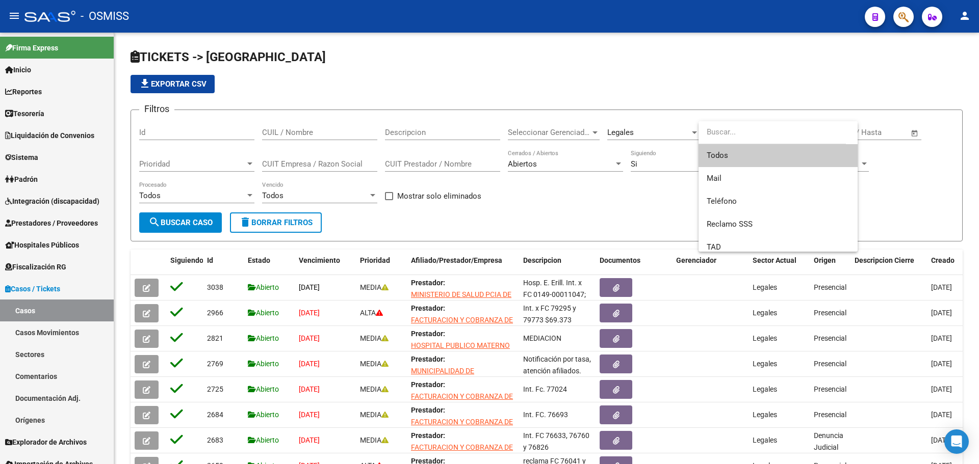
click at [694, 93] on div at bounding box center [489, 232] width 979 height 464
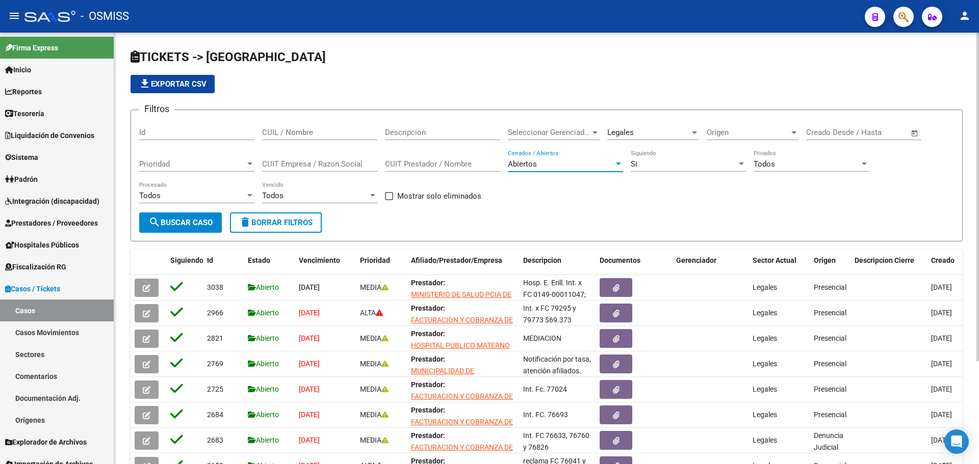
click at [542, 166] on div "Abiertos" at bounding box center [561, 164] width 106 height 9
click at [542, 166] on span "Abiertos" at bounding box center [565, 164] width 115 height 23
click at [651, 163] on div "Si" at bounding box center [684, 164] width 106 height 9
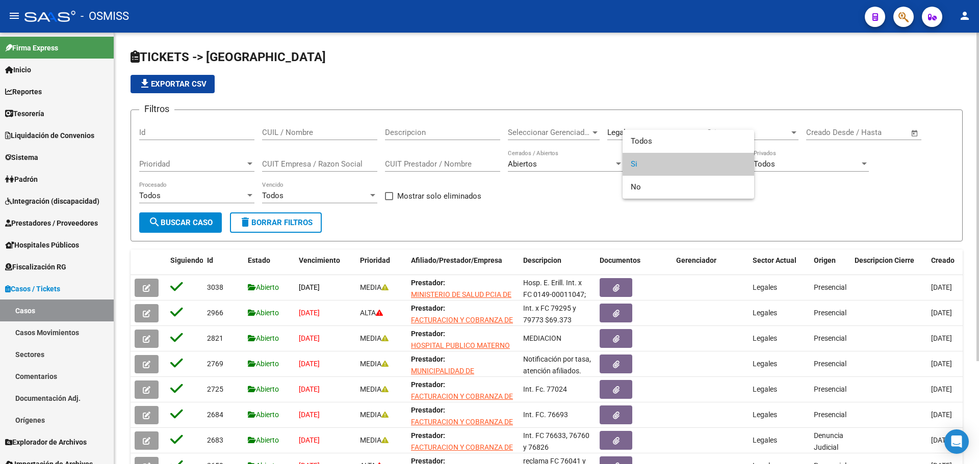
click at [651, 163] on span "Si" at bounding box center [688, 164] width 115 height 23
click at [629, 221] on form "Filtros Id CUIL / Nombre Descripcion Seleccionar Gerenciador Seleccionar Gerenc…" at bounding box center [547, 176] width 832 height 132
click at [182, 126] on div "Id" at bounding box center [196, 129] width 115 height 22
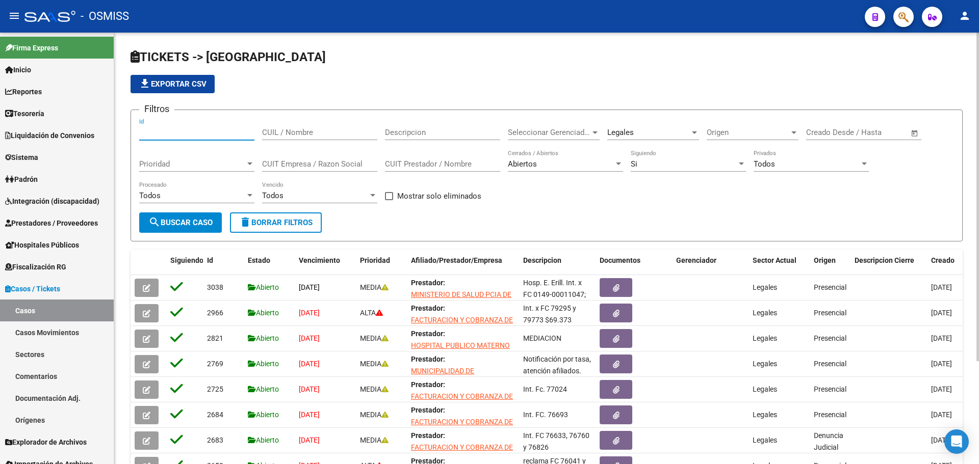
click at [183, 133] on input "Id" at bounding box center [196, 132] width 115 height 9
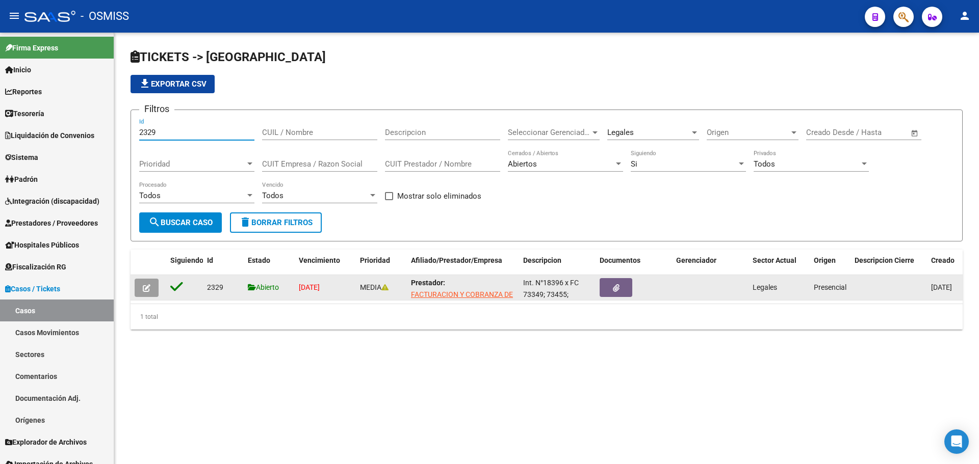
type input "2329"
click at [153, 287] on button "button" at bounding box center [147, 288] width 24 height 18
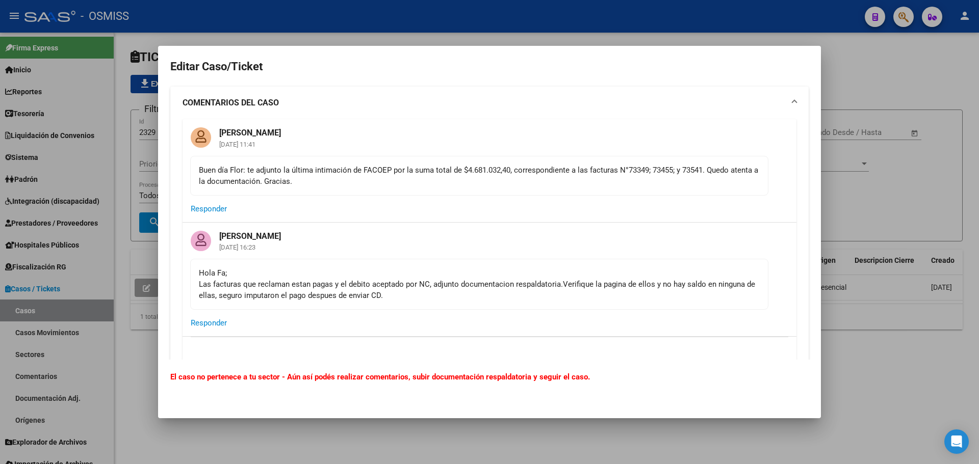
click at [390, 19] on div at bounding box center [489, 232] width 979 height 464
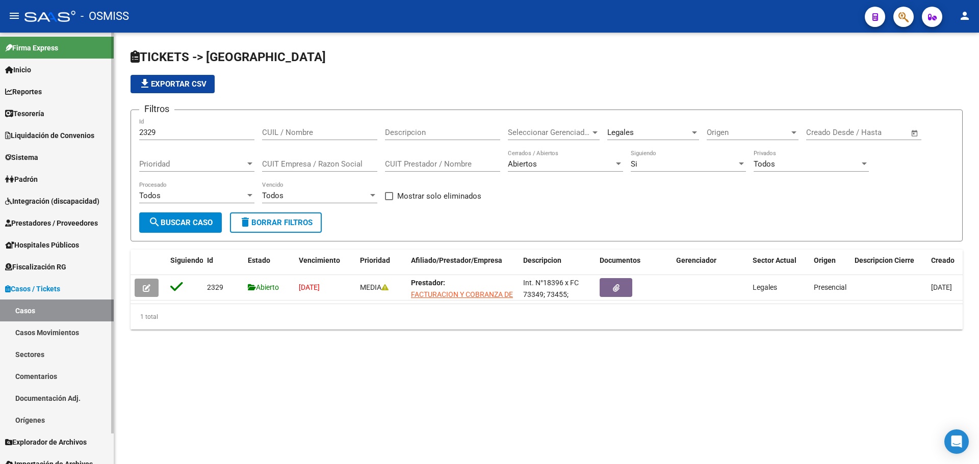
click at [42, 376] on link "Comentarios" at bounding box center [57, 377] width 114 height 22
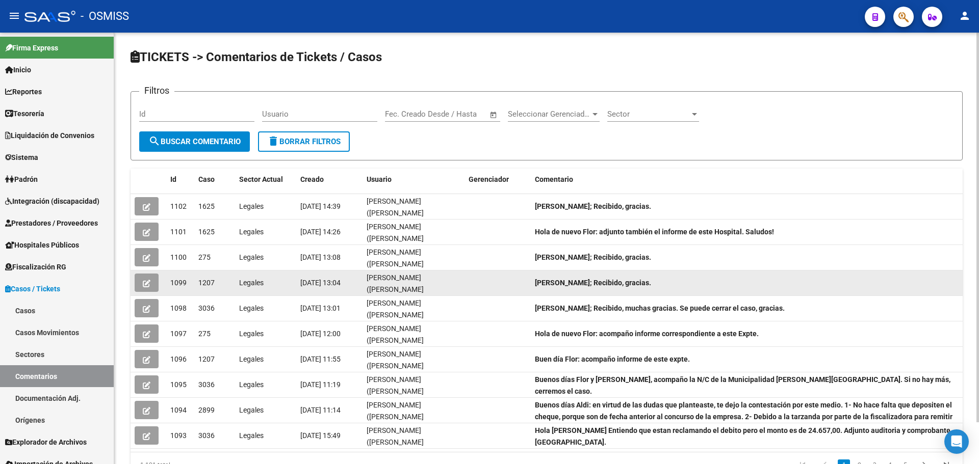
drag, startPoint x: 193, startPoint y: 255, endPoint x: 222, endPoint y: 276, distance: 35.8
click at [222, 276] on datatable-scroller "1102 1625 Legales [DATE] 14:39 [PERSON_NAME] ([PERSON_NAME][EMAIL_ADDRESS][PERS…" at bounding box center [547, 321] width 832 height 255
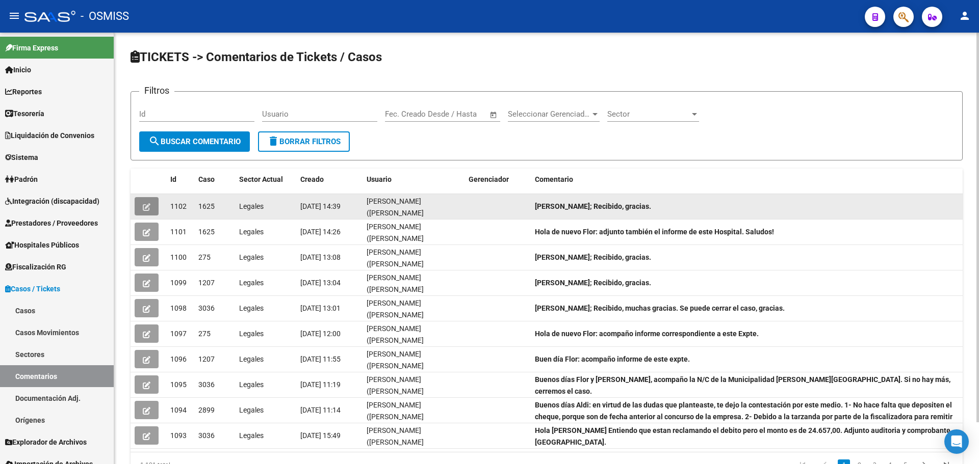
click at [147, 212] on button "button" at bounding box center [147, 206] width 24 height 18
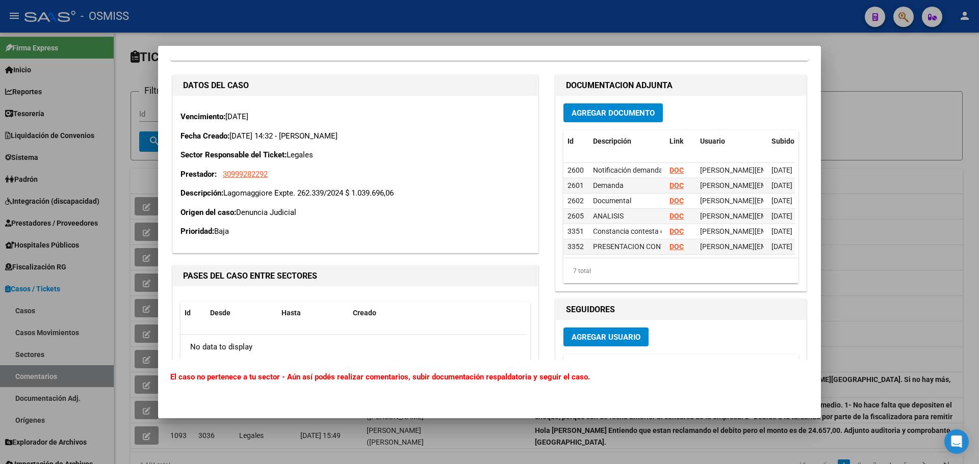
scroll to position [1489, 0]
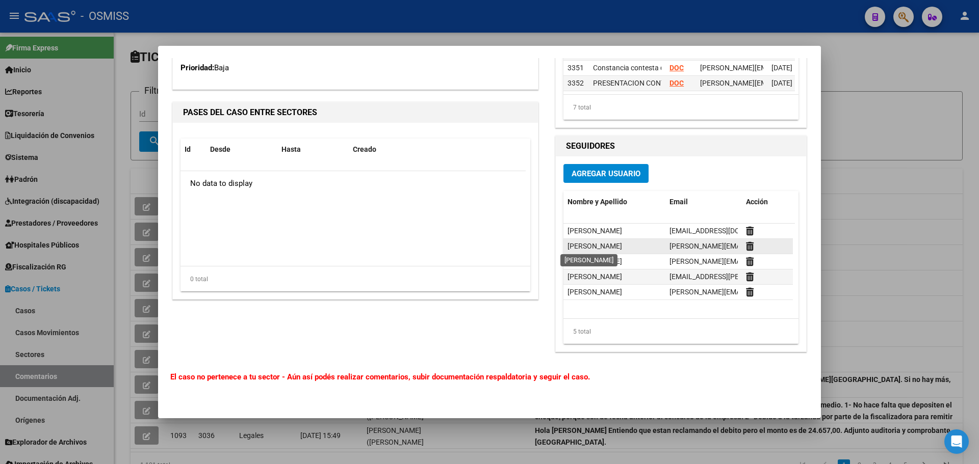
drag, startPoint x: 579, startPoint y: 244, endPoint x: 635, endPoint y: 244, distance: 56.6
click at [635, 244] on div "[PERSON_NAME]" at bounding box center [614, 247] width 94 height 12
drag, startPoint x: 570, startPoint y: 231, endPoint x: 603, endPoint y: 230, distance: 33.7
click at [599, 230] on span "[PERSON_NAME]" at bounding box center [594, 231] width 55 height 8
click at [438, 269] on div "0 total" at bounding box center [355, 279] width 350 height 25
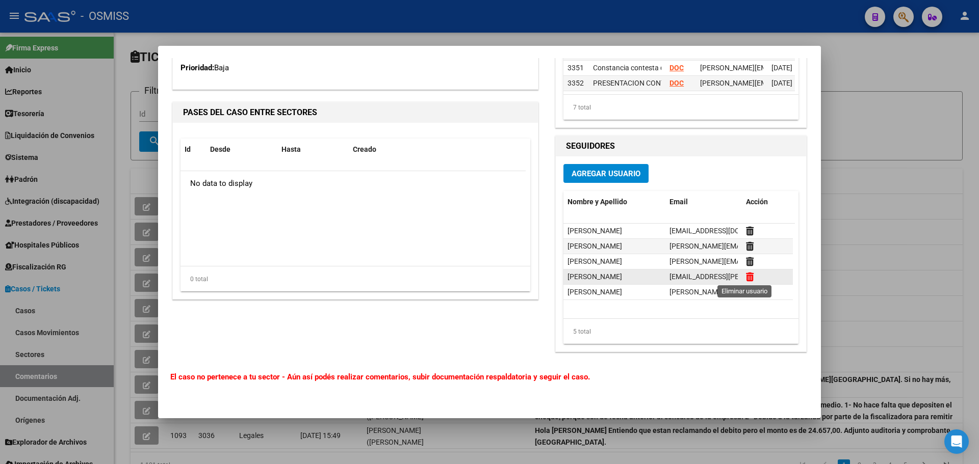
click at [746, 275] on icon at bounding box center [750, 277] width 8 height 10
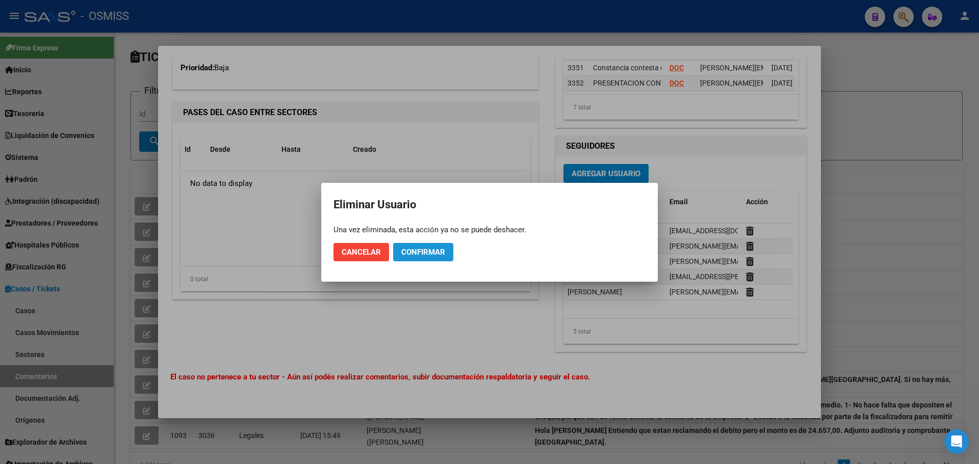
click at [427, 251] on span "Confirmar" at bounding box center [423, 252] width 44 height 9
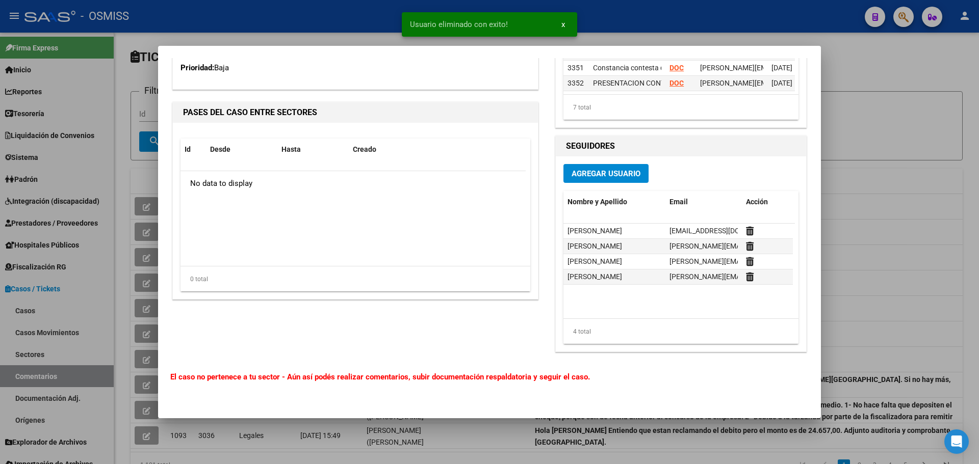
click at [605, 175] on span "Agregar Usuario" at bounding box center [606, 173] width 69 height 9
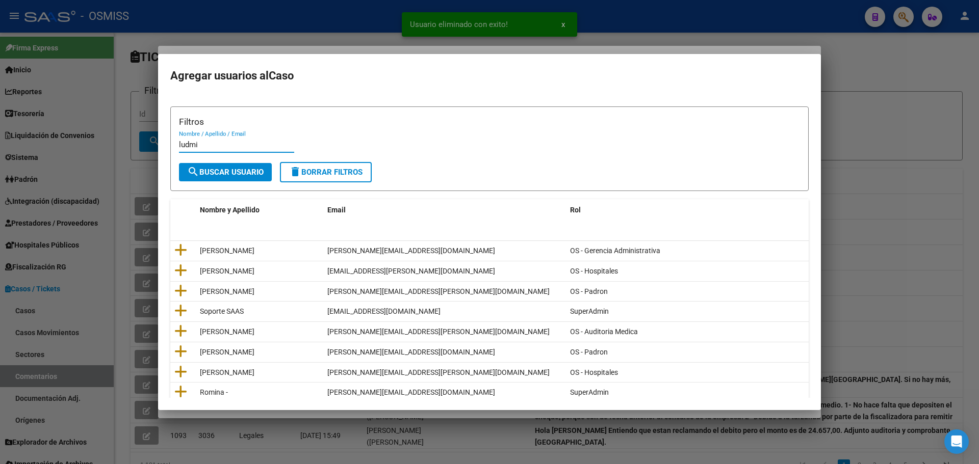
type input "ludmi"
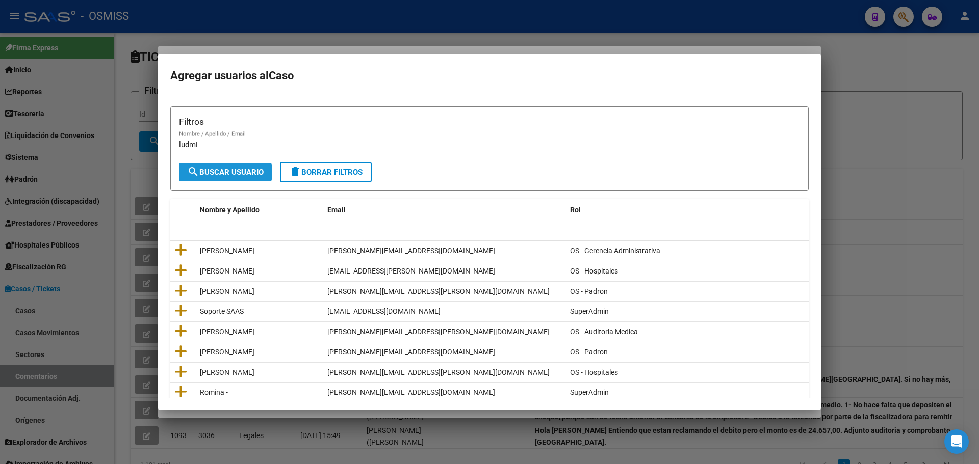
click at [221, 174] on span "search Buscar Usuario" at bounding box center [225, 172] width 76 height 9
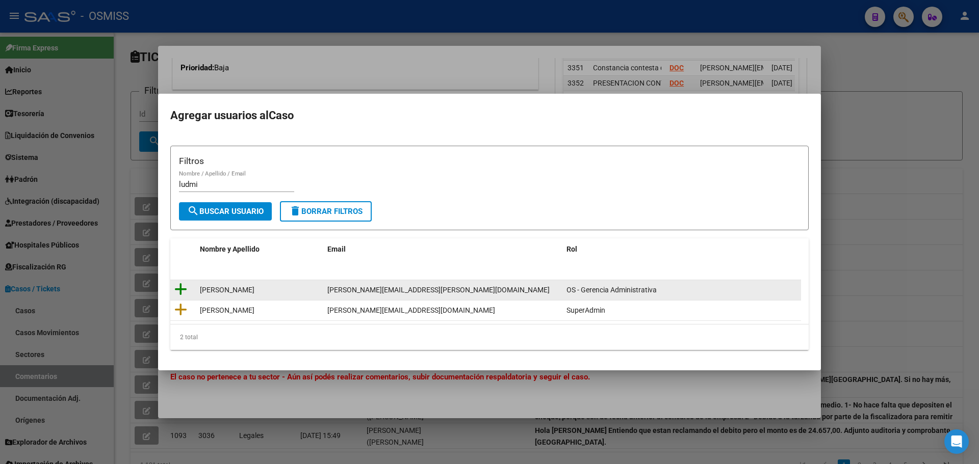
click at [178, 290] on icon at bounding box center [180, 289] width 13 height 14
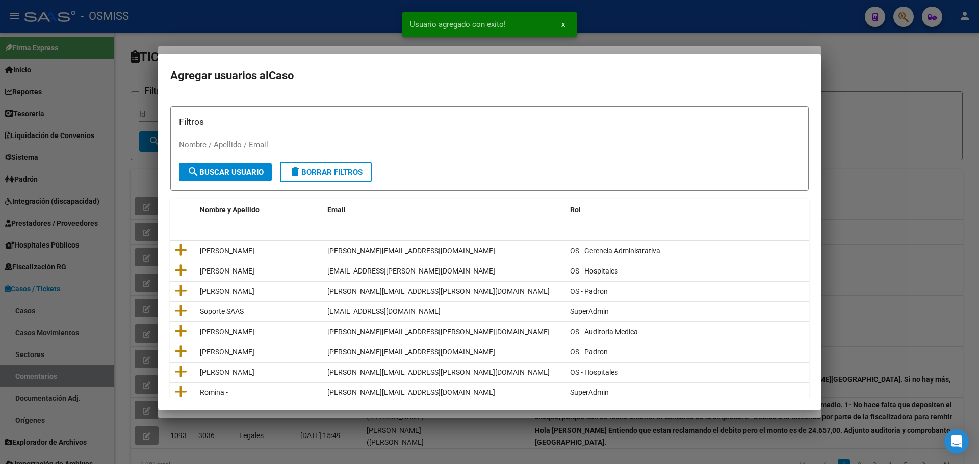
click at [113, 250] on div at bounding box center [489, 232] width 979 height 464
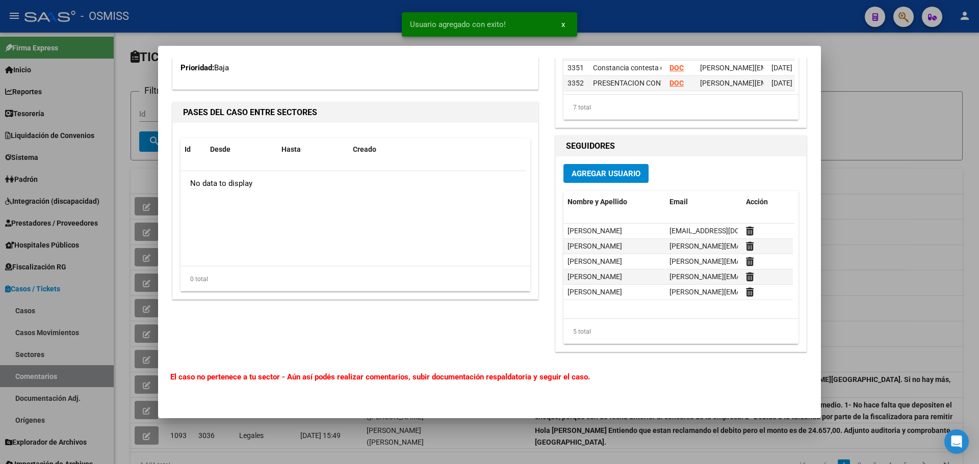
click at [909, 217] on div at bounding box center [489, 232] width 979 height 464
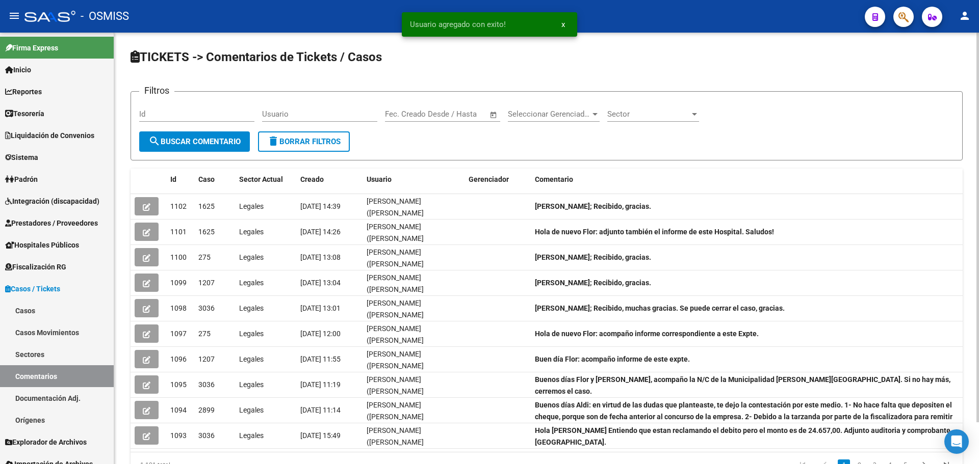
drag, startPoint x: 662, startPoint y: 146, endPoint x: 522, endPoint y: 142, distance: 139.8
click at [663, 148] on form "Filtros Id Usuario Fecha inicio – Fecha fin Fec. Creado Desde / Hasta Seleccion…" at bounding box center [547, 125] width 832 height 69
click at [16, 111] on span "Tesorería" at bounding box center [24, 113] width 39 height 11
